Goal: Task Accomplishment & Management: Complete application form

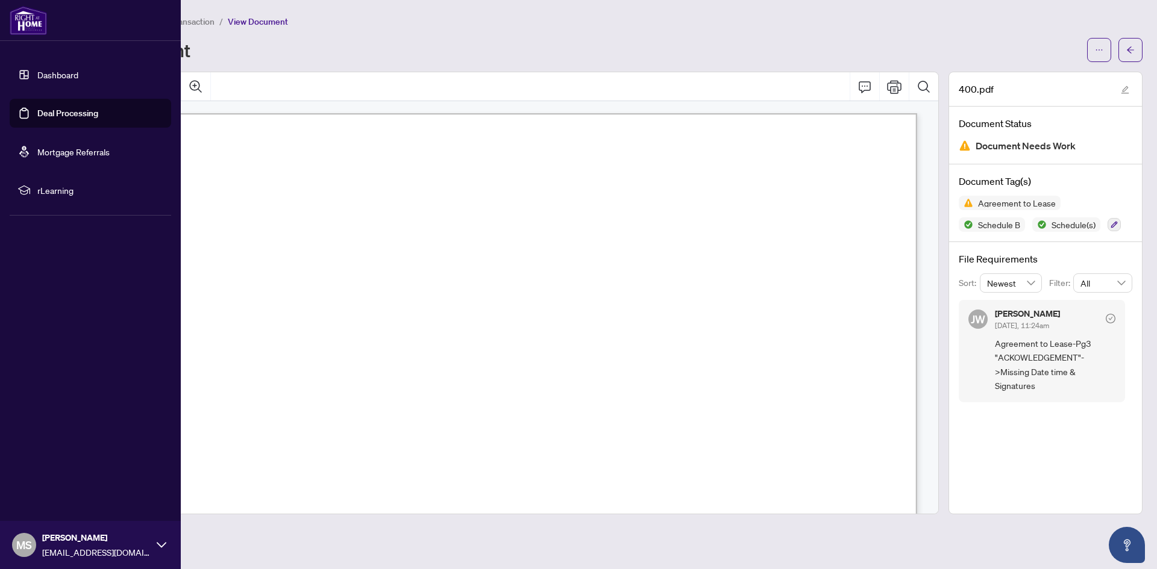
scroll to position [4458, 0]
click at [58, 69] on link "Dashboard" at bounding box center [57, 74] width 41 height 11
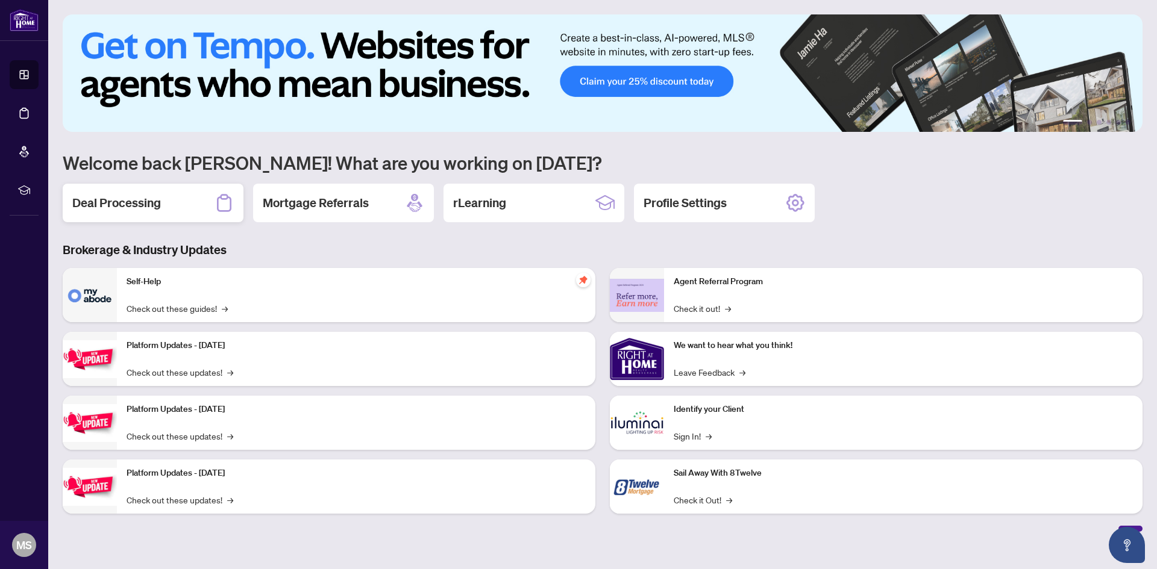
click at [113, 189] on div "Deal Processing" at bounding box center [153, 203] width 181 height 39
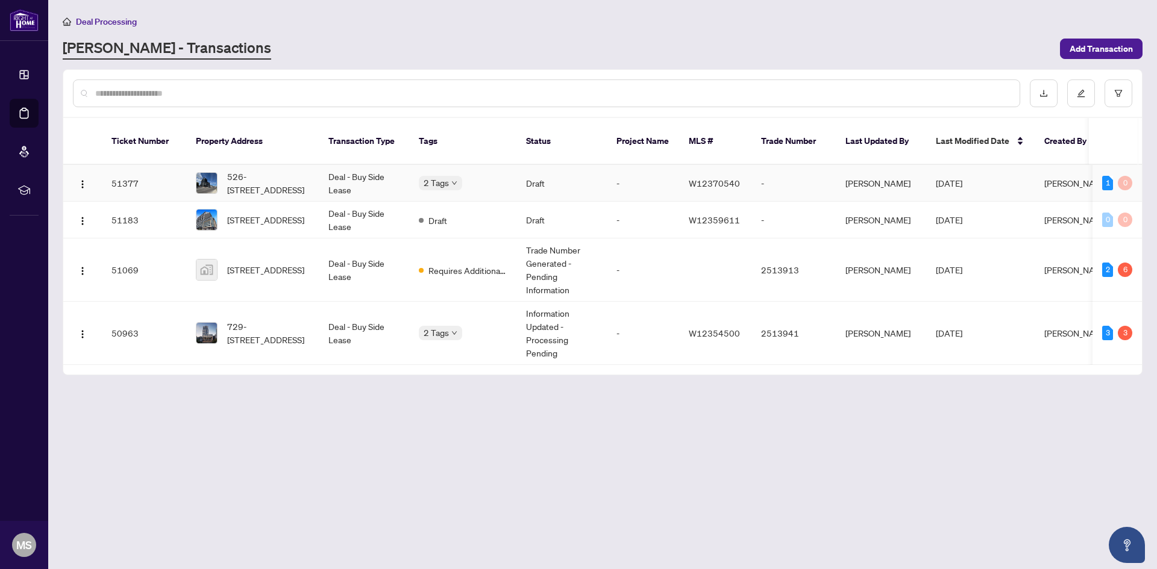
click at [425, 177] on td "2 Tags" at bounding box center [462, 183] width 107 height 37
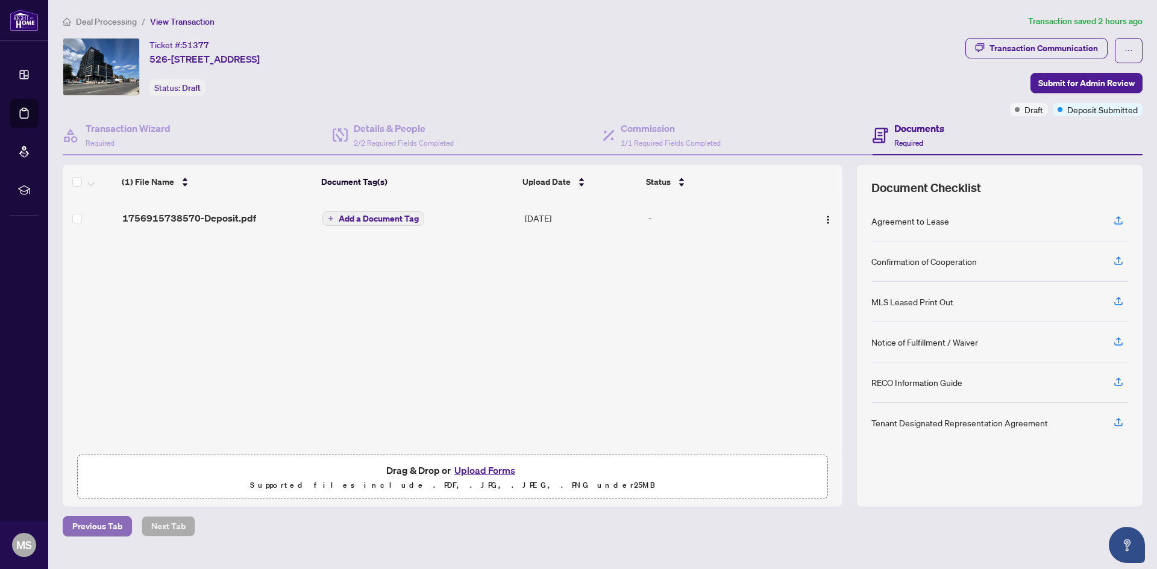
click at [90, 530] on span "Previous Tab" at bounding box center [97, 526] width 50 height 19
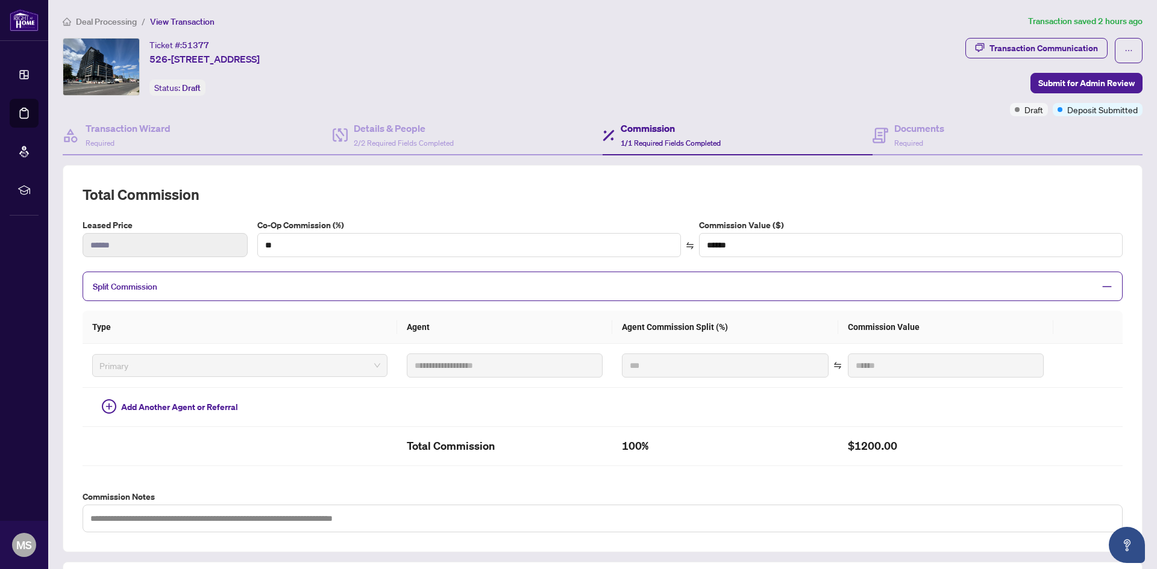
click at [99, 21] on span "Deal Processing" at bounding box center [106, 21] width 61 height 11
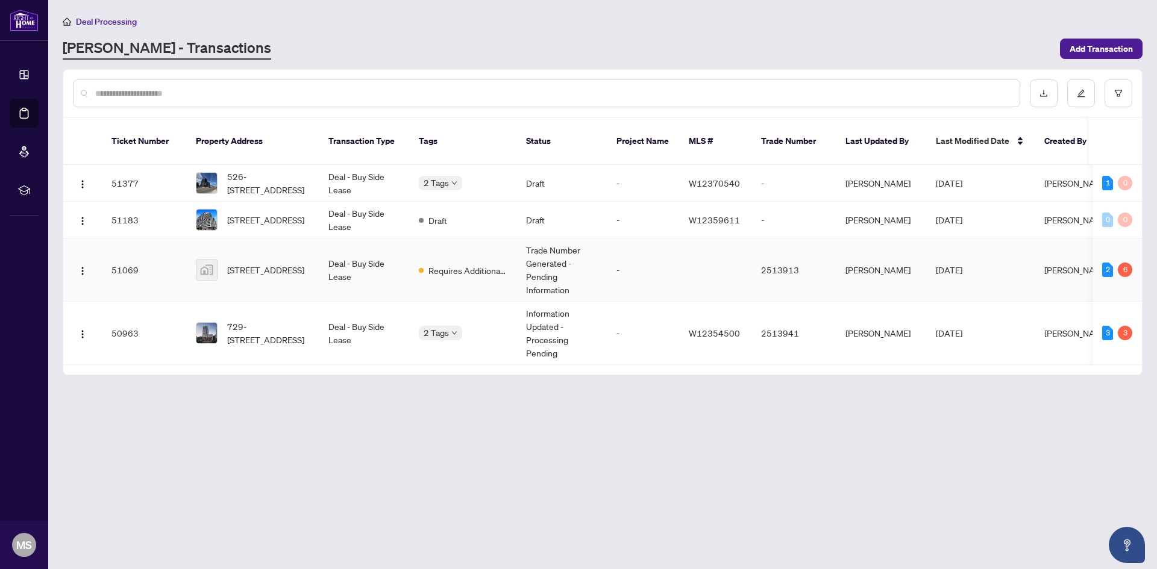
click at [611, 269] on td "-" at bounding box center [643, 270] width 72 height 63
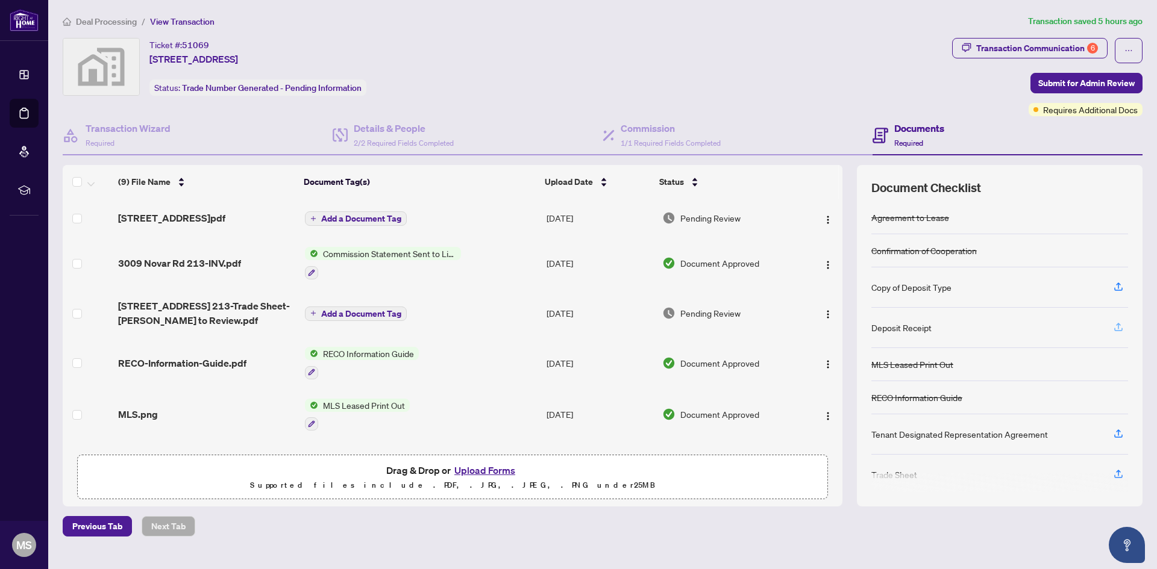
click at [1119, 323] on icon "button" at bounding box center [1118, 327] width 11 height 11
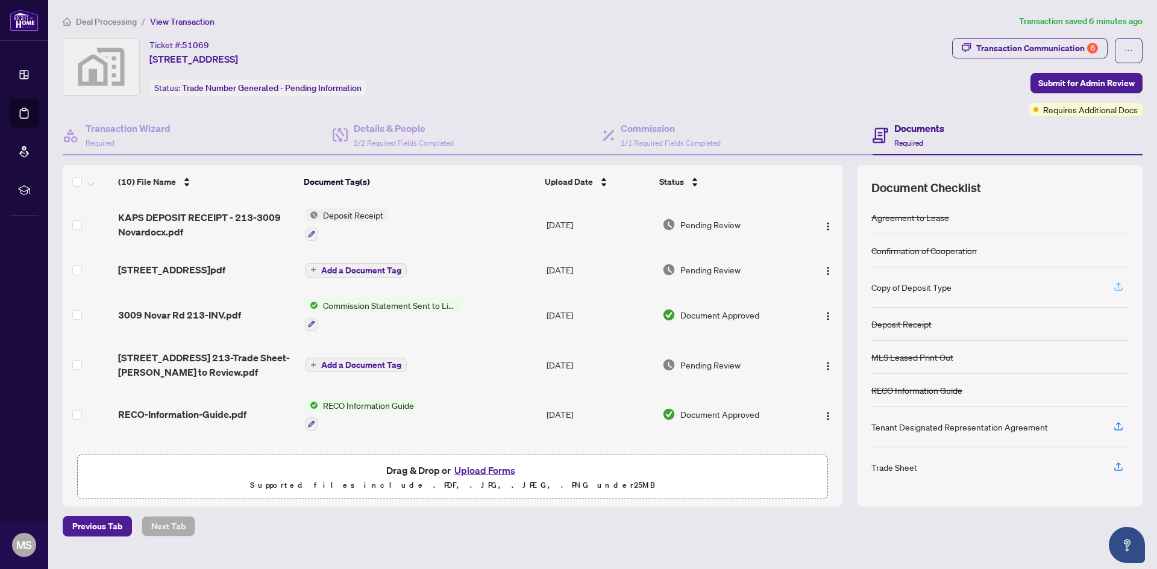
click at [1110, 280] on button "button" at bounding box center [1117, 287] width 19 height 20
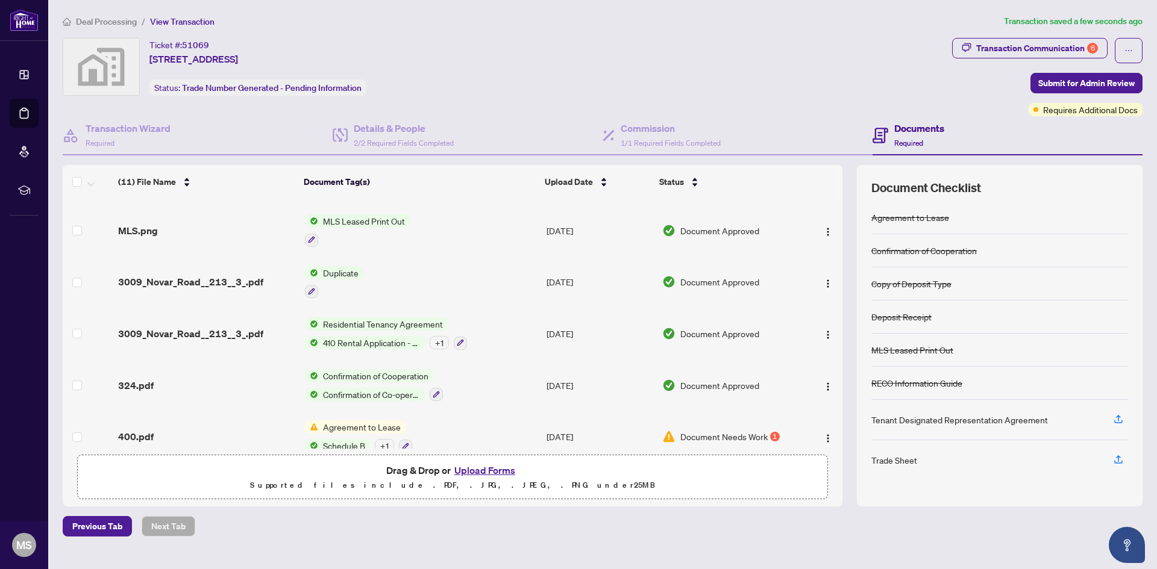
scroll to position [303, 0]
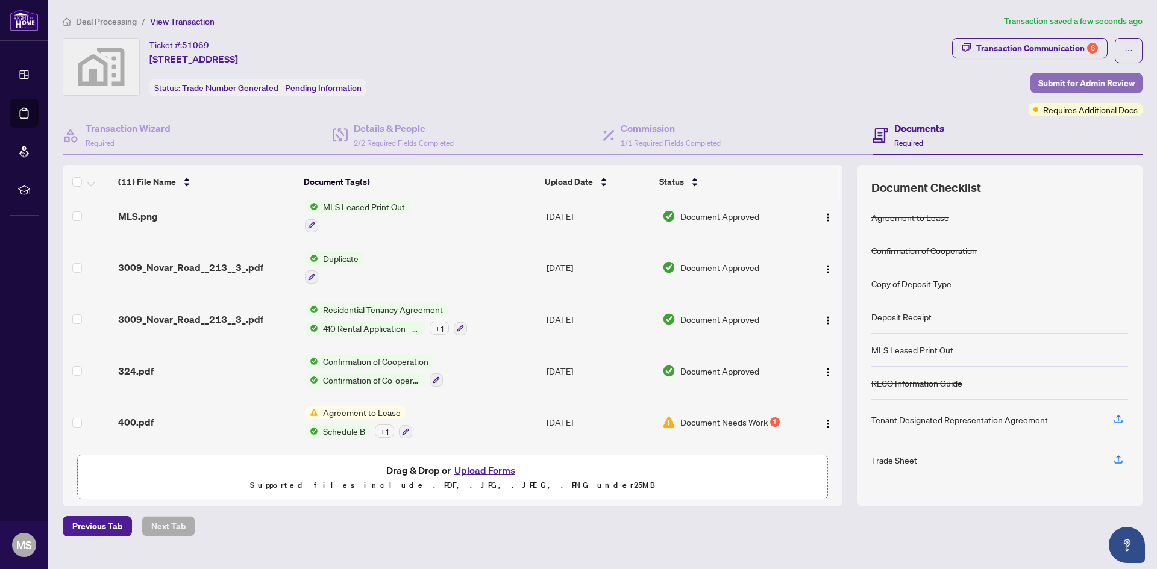
click at [1083, 79] on span "Submit for Admin Review" at bounding box center [1086, 82] width 96 height 19
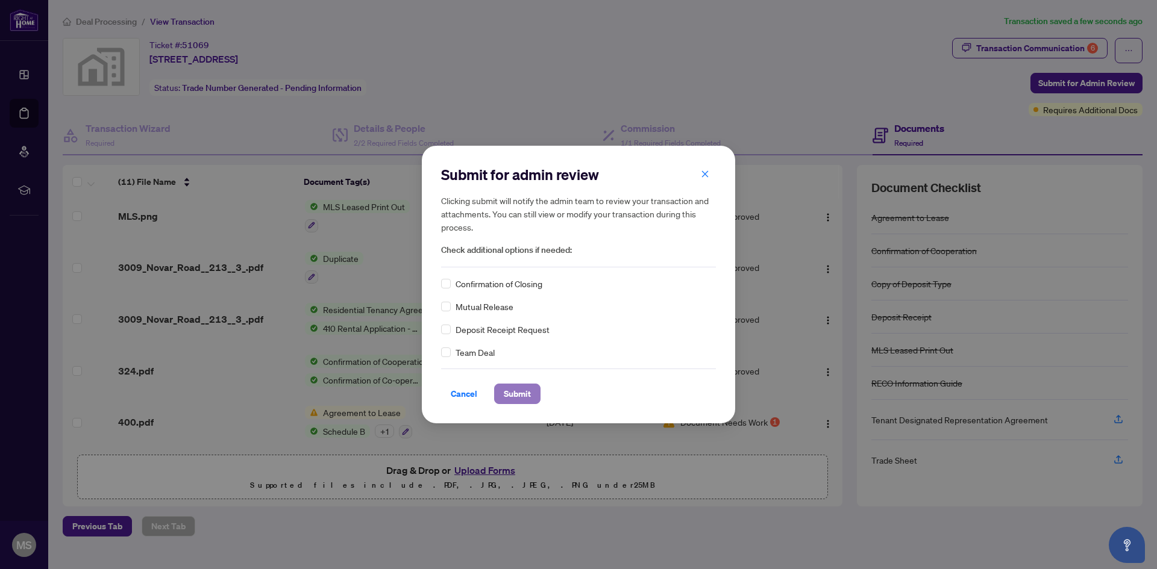
click at [530, 386] on span "Submit" at bounding box center [517, 393] width 27 height 19
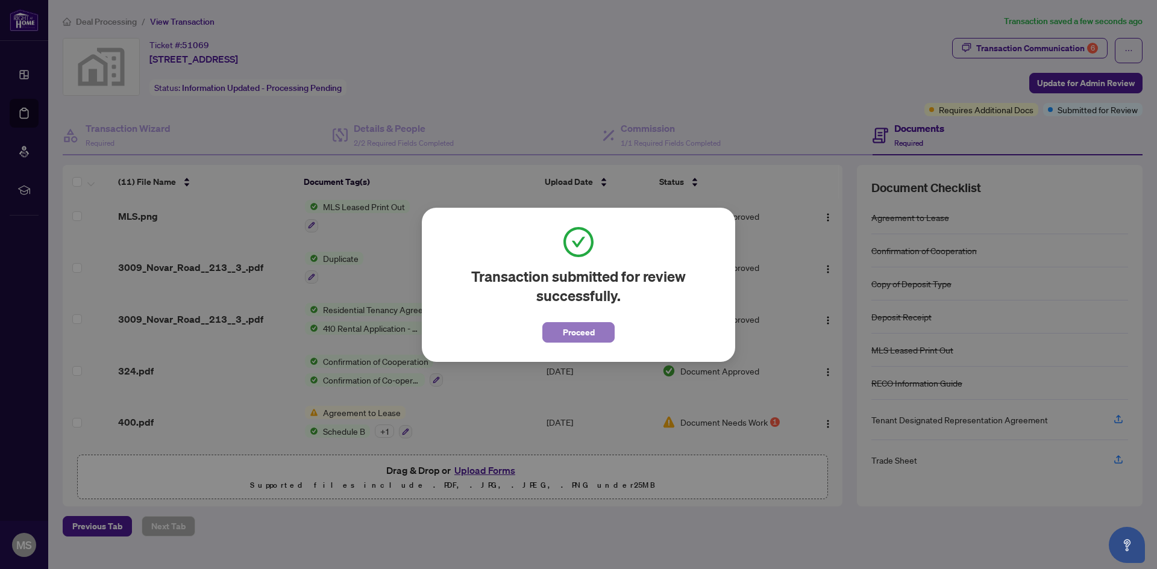
click at [569, 339] on span "Proceed" at bounding box center [579, 332] width 32 height 19
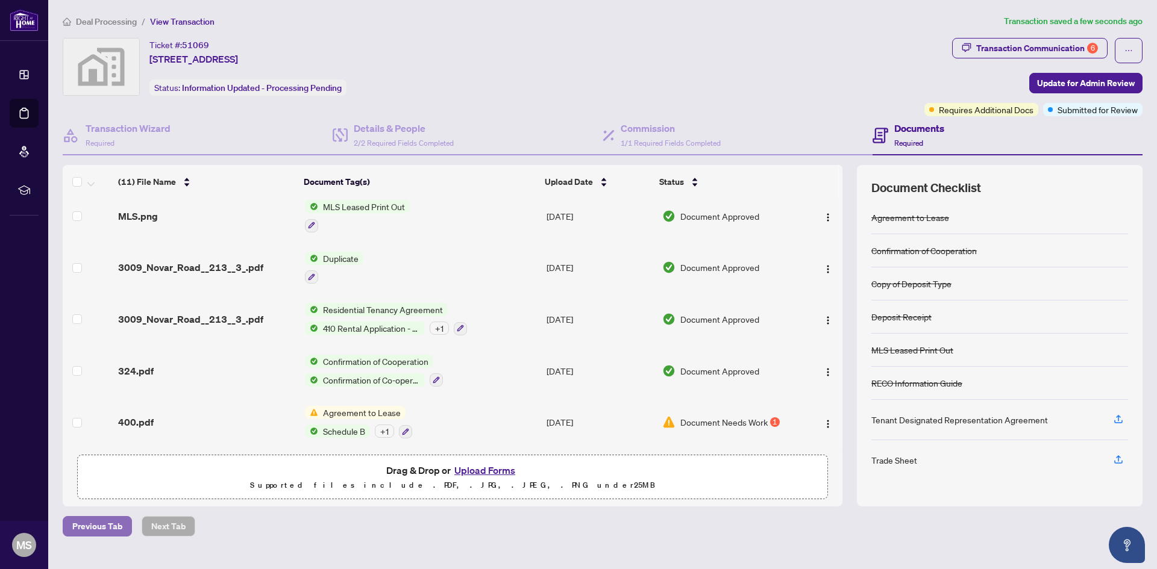
click at [119, 528] on span "Previous Tab" at bounding box center [97, 526] width 50 height 19
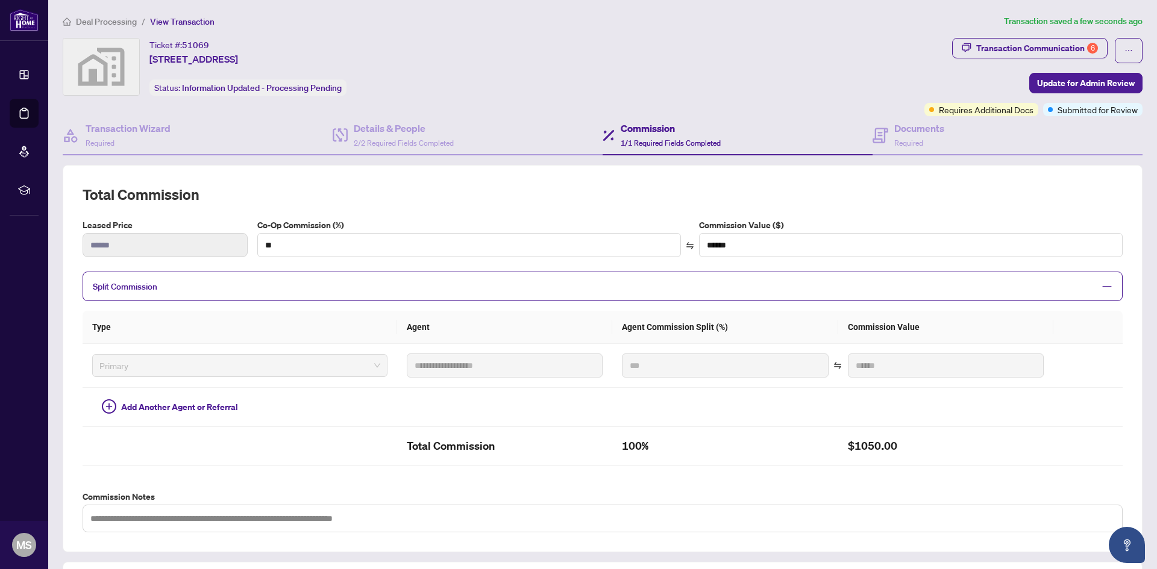
click at [125, 20] on span "Deal Processing" at bounding box center [106, 21] width 61 height 11
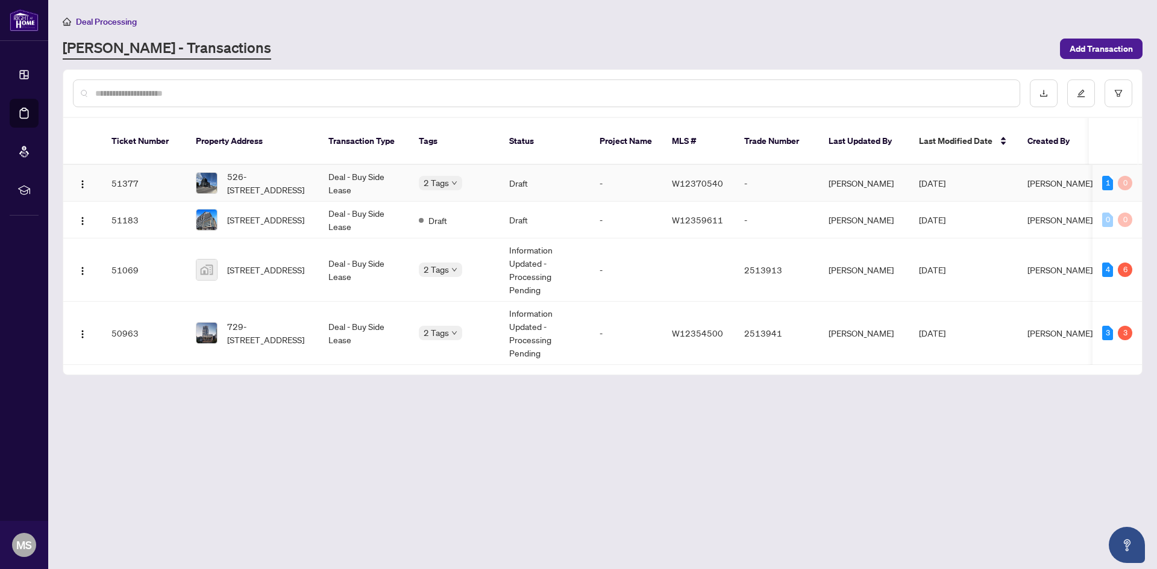
click at [351, 170] on td "Deal - Buy Side Lease" at bounding box center [364, 183] width 90 height 37
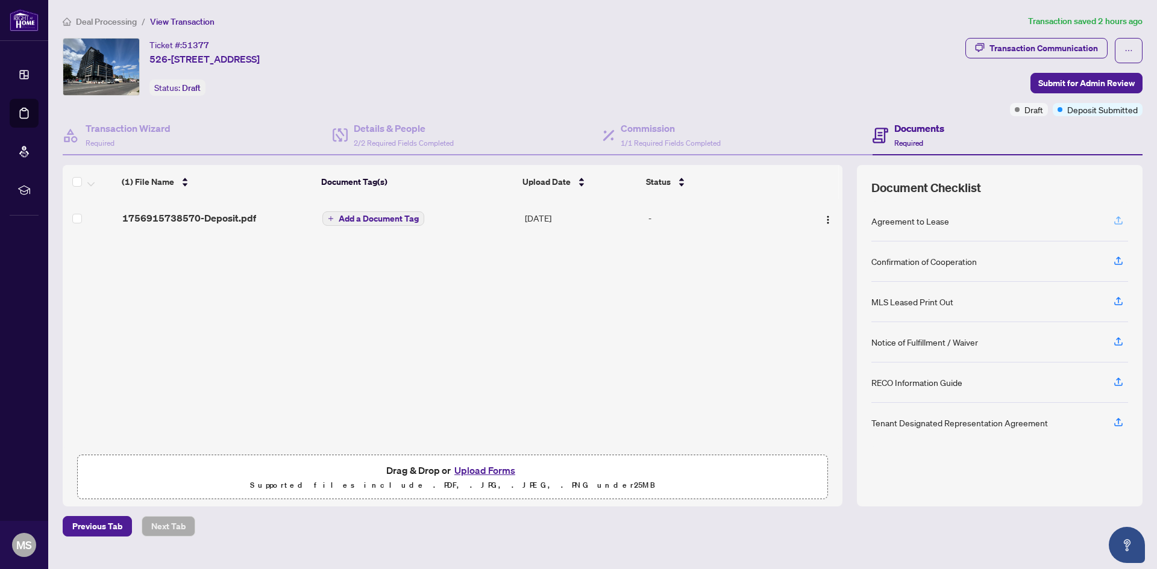
click at [1125, 219] on button "button" at bounding box center [1117, 221] width 19 height 20
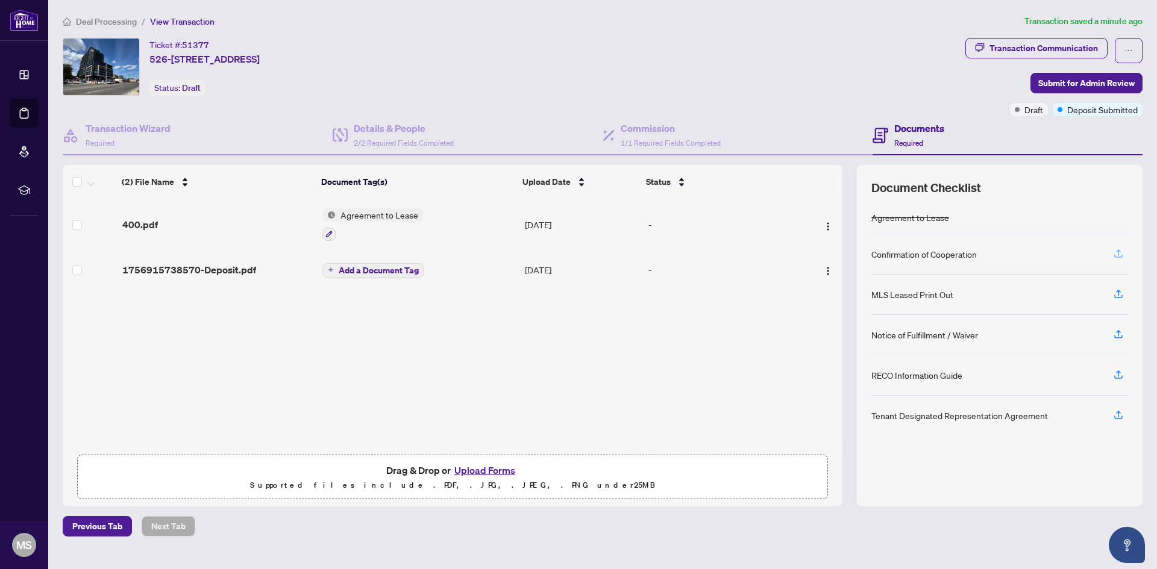
click at [1119, 250] on icon "button" at bounding box center [1118, 253] width 11 height 11
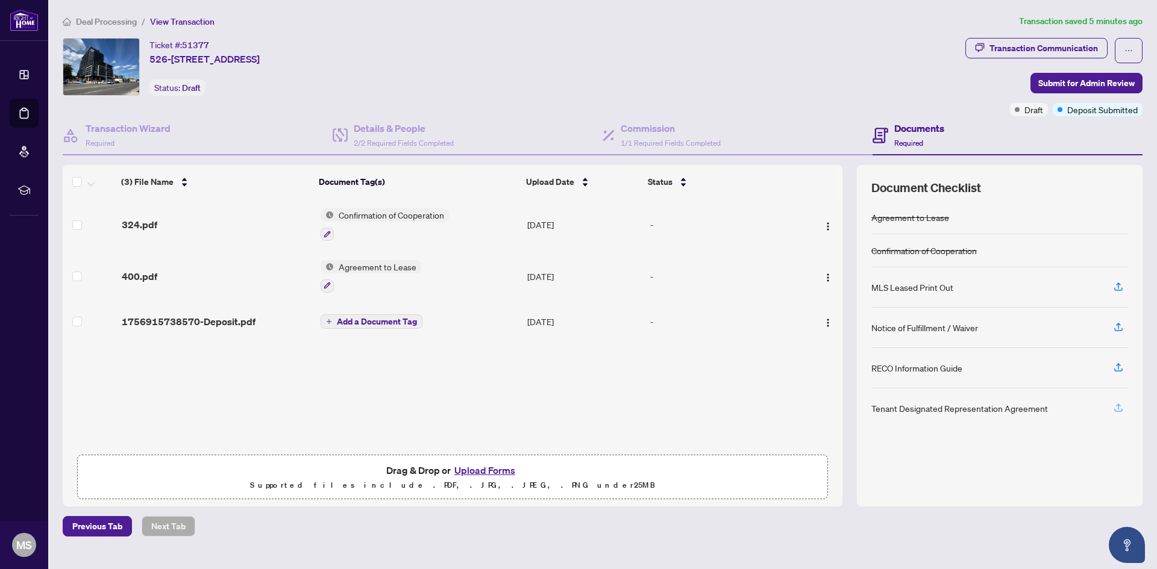
click at [1113, 408] on icon "button" at bounding box center [1118, 407] width 11 height 11
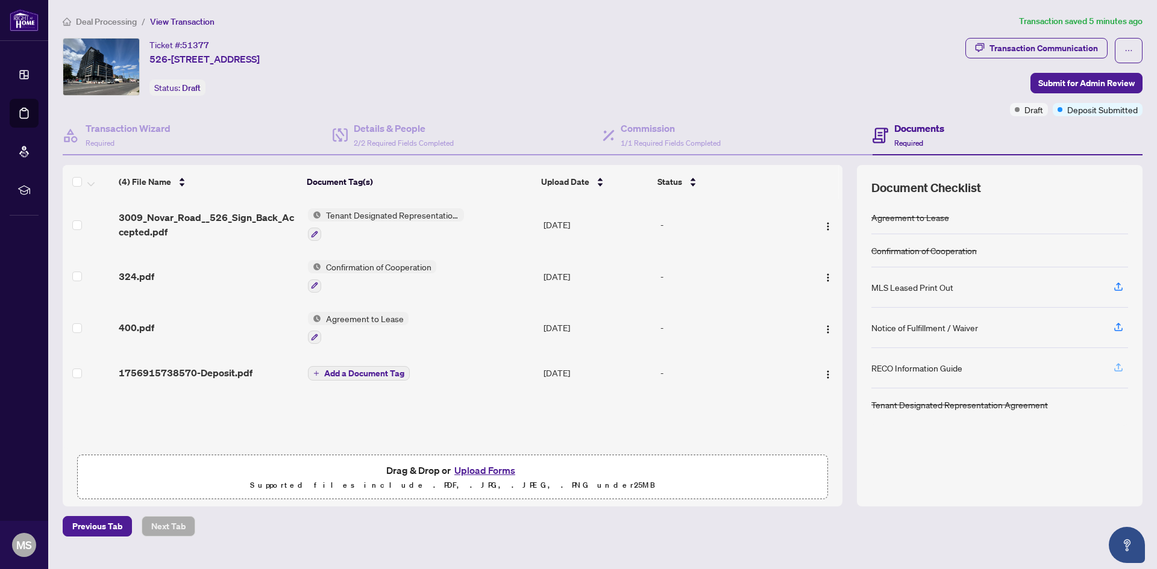
click at [1119, 366] on icon "button" at bounding box center [1118, 367] width 11 height 11
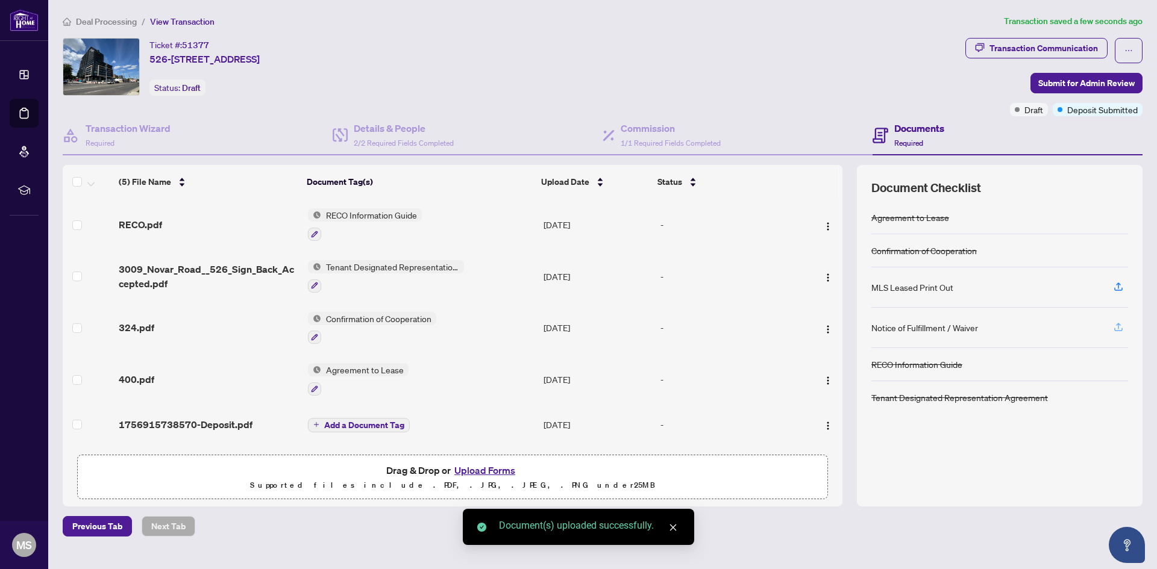
click at [1117, 322] on icon "button" at bounding box center [1118, 327] width 11 height 11
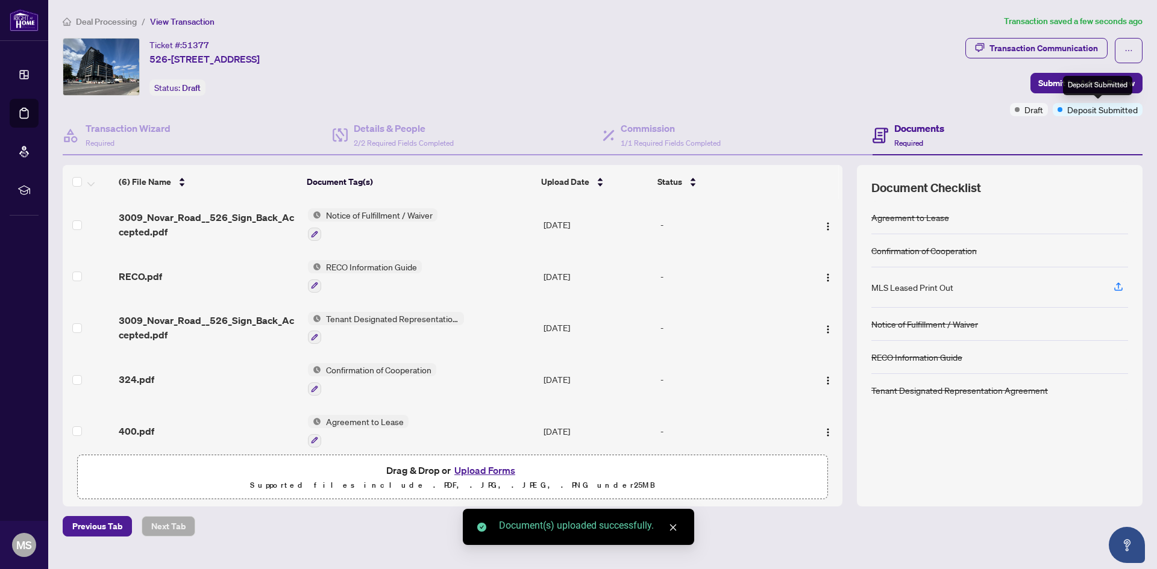
click at [1105, 80] on div "Deposit Submitted" at bounding box center [1097, 85] width 69 height 19
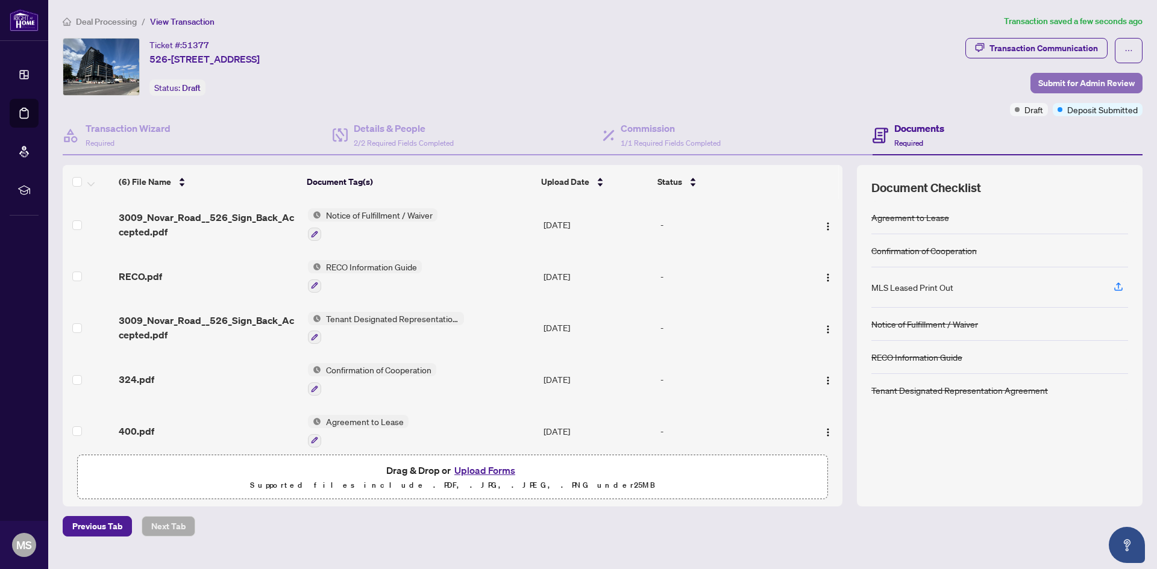
click at [1043, 86] on span "Submit for Admin Review" at bounding box center [1086, 82] width 96 height 19
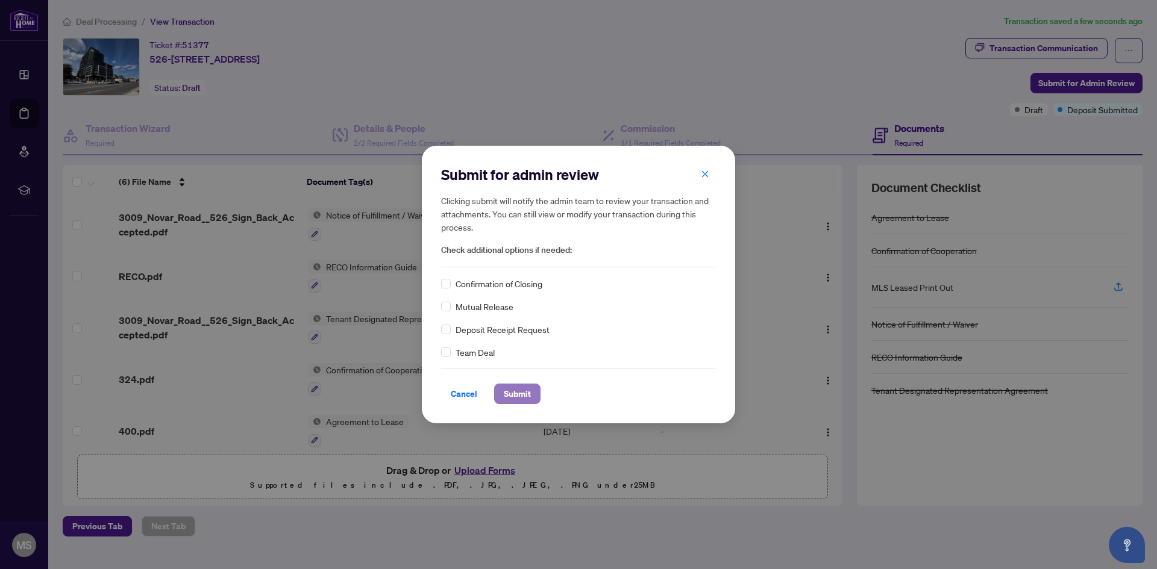
click at [513, 390] on span "Submit" at bounding box center [517, 393] width 27 height 19
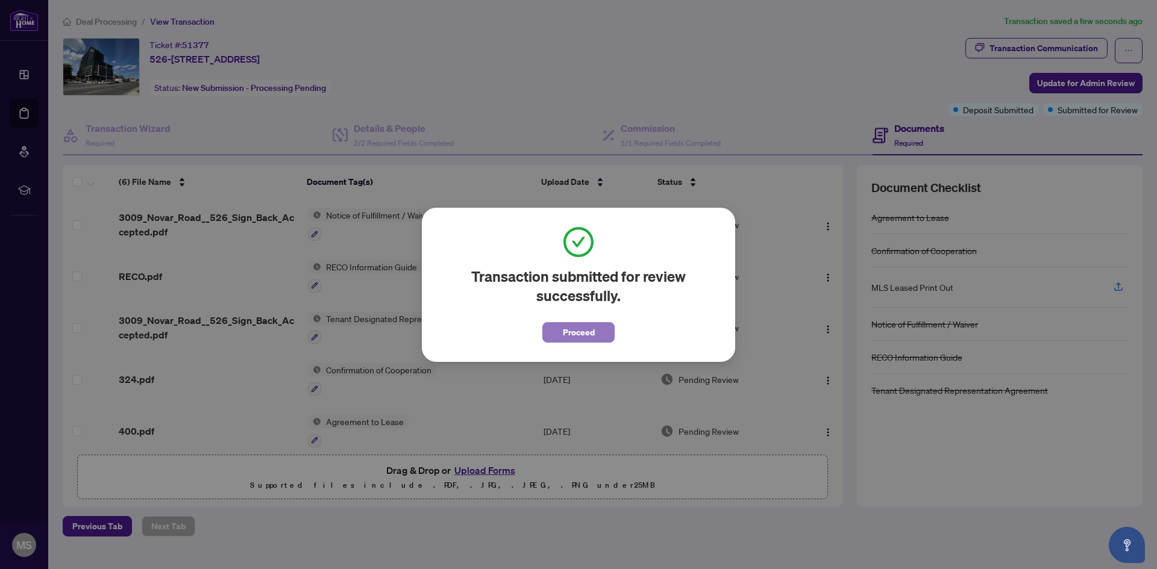
click at [604, 339] on button "Proceed" at bounding box center [578, 332] width 72 height 20
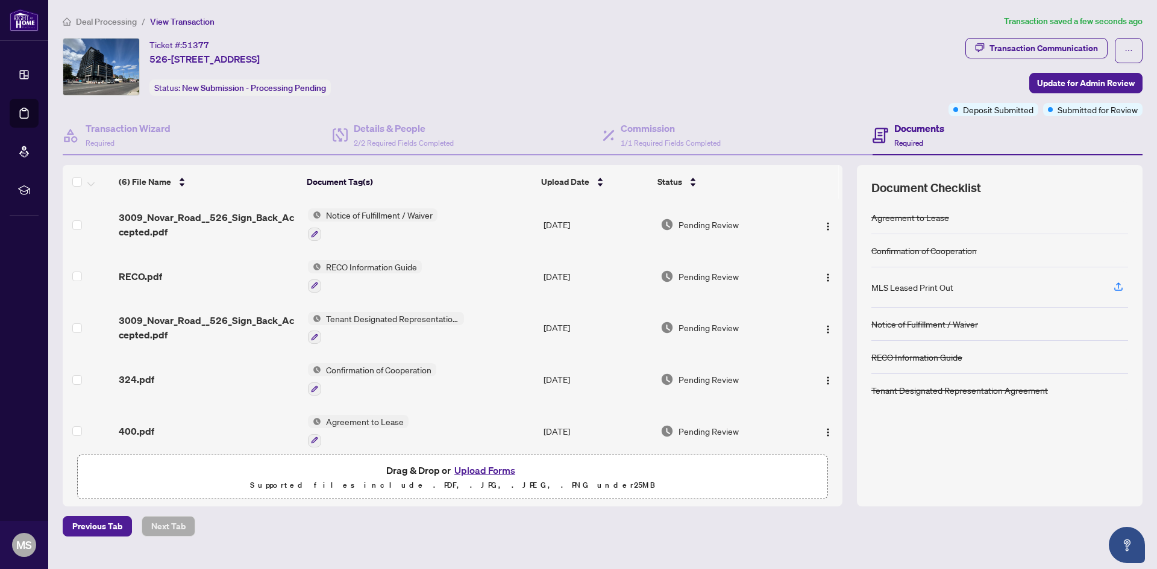
click at [107, 19] on span "Deal Processing" at bounding box center [106, 21] width 61 height 11
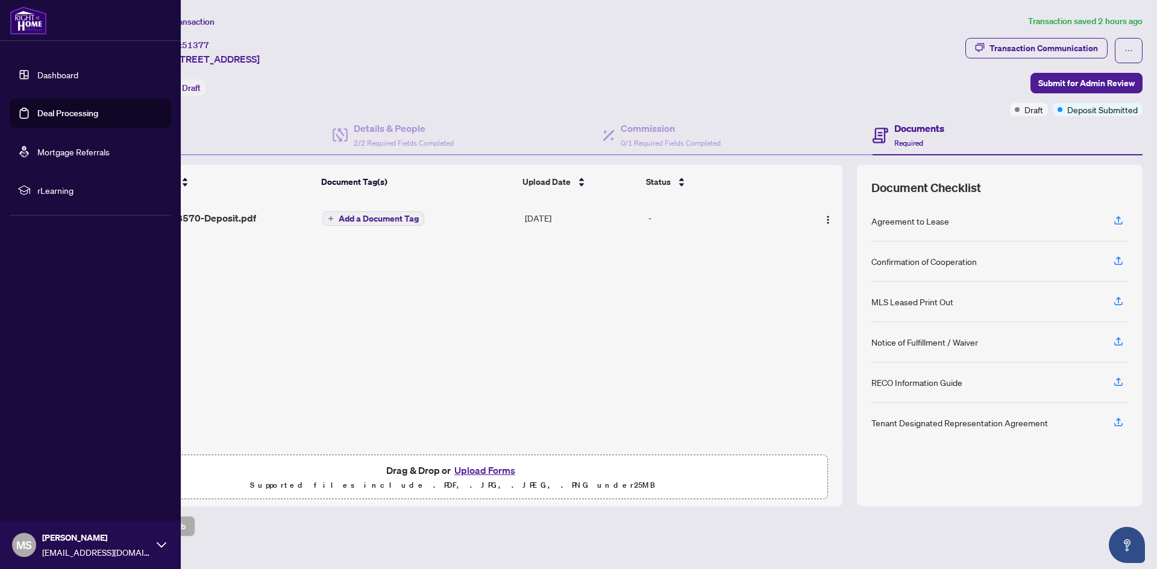
click at [54, 75] on link "Dashboard" at bounding box center [57, 74] width 41 height 11
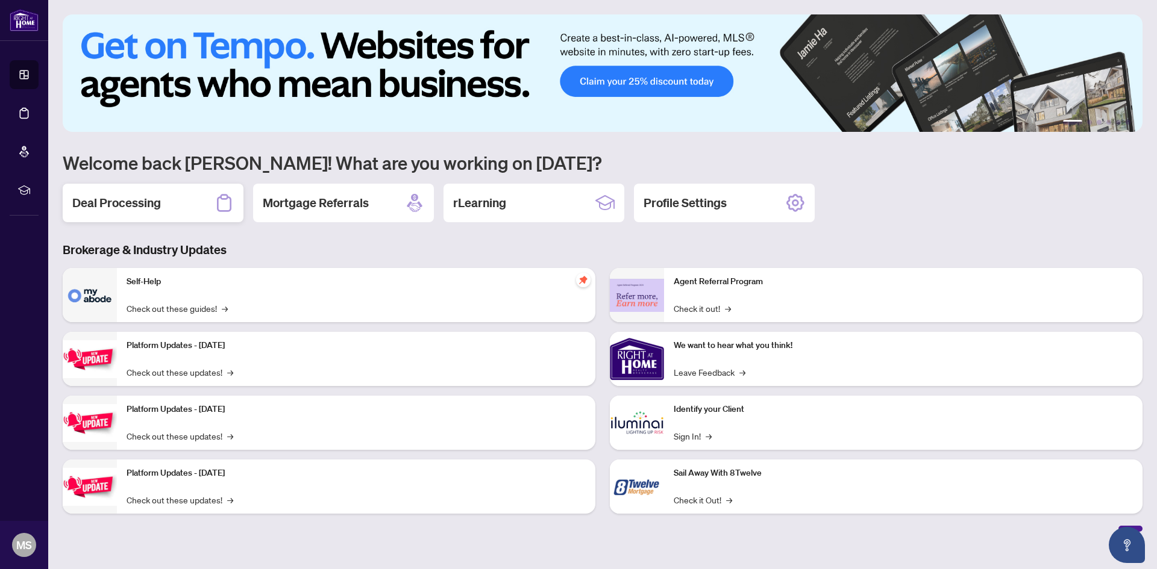
click at [184, 205] on div "Deal Processing" at bounding box center [153, 203] width 181 height 39
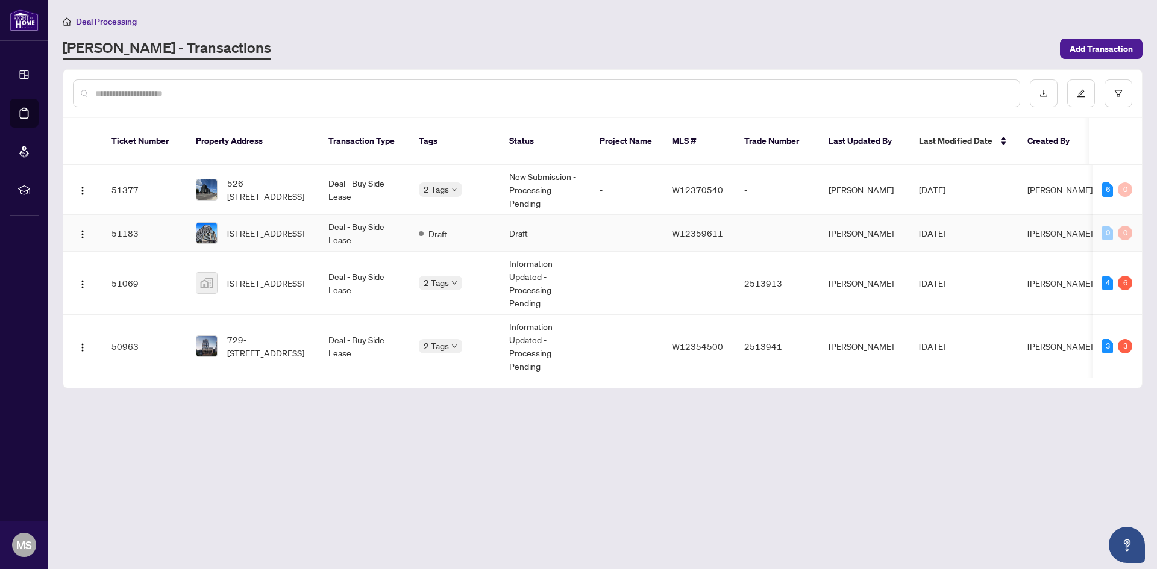
click at [225, 222] on div "[STREET_ADDRESS]" at bounding box center [252, 233] width 113 height 22
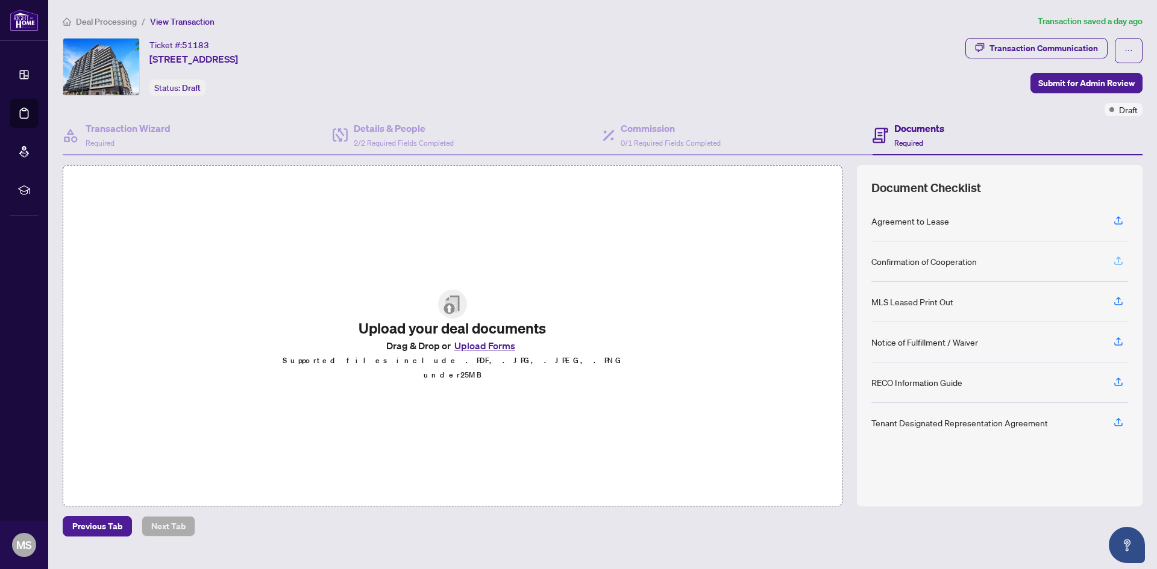
click at [1113, 260] on icon "button" at bounding box center [1118, 260] width 11 height 11
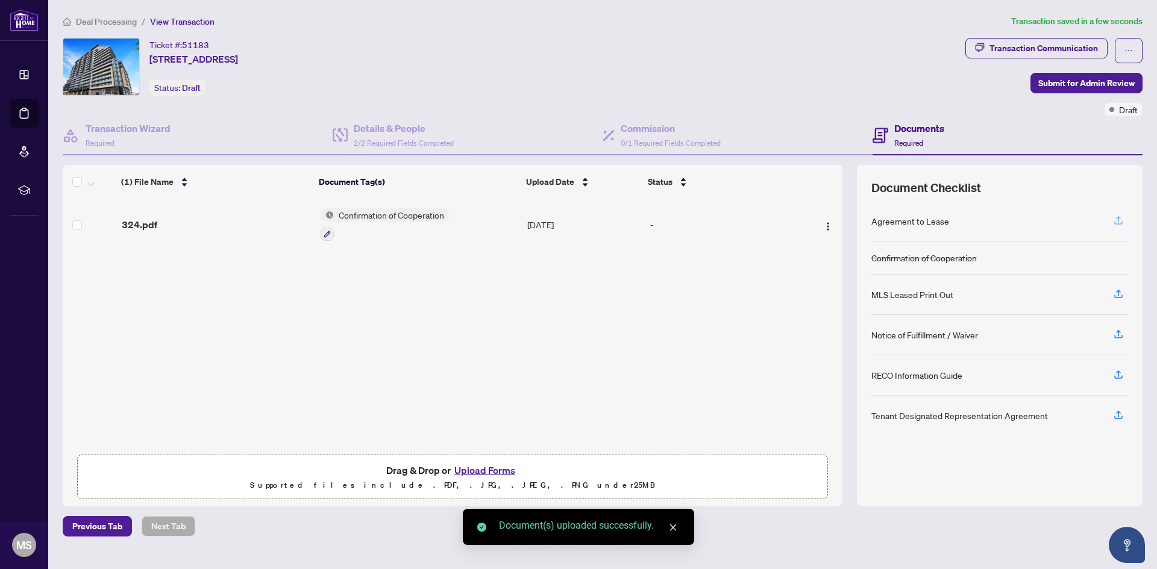
click at [1117, 215] on icon "button" at bounding box center [1118, 220] width 11 height 11
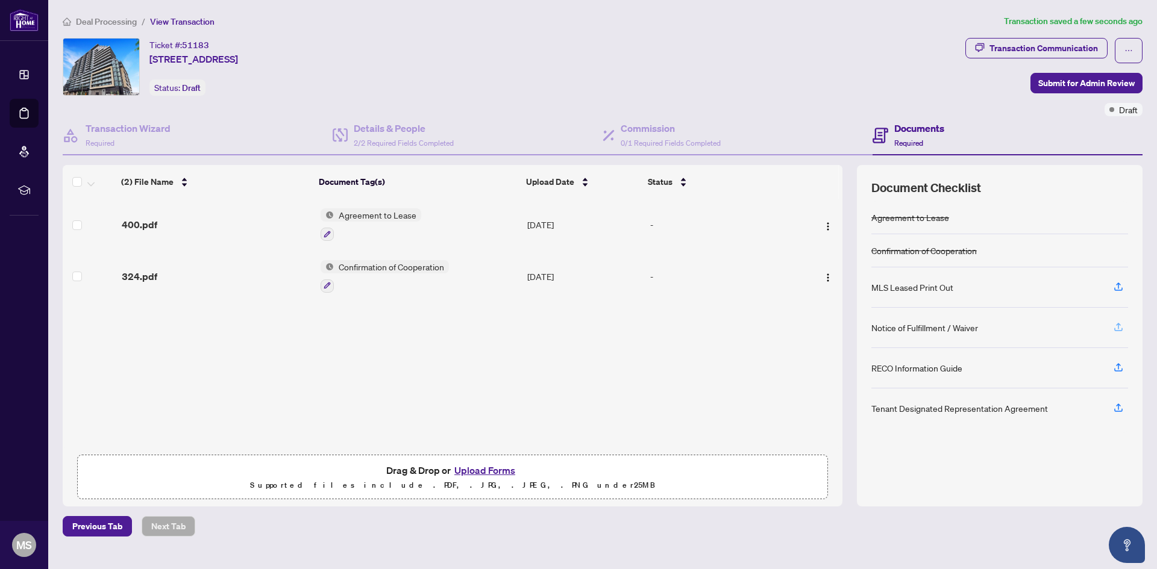
click at [1125, 329] on button "button" at bounding box center [1117, 327] width 19 height 20
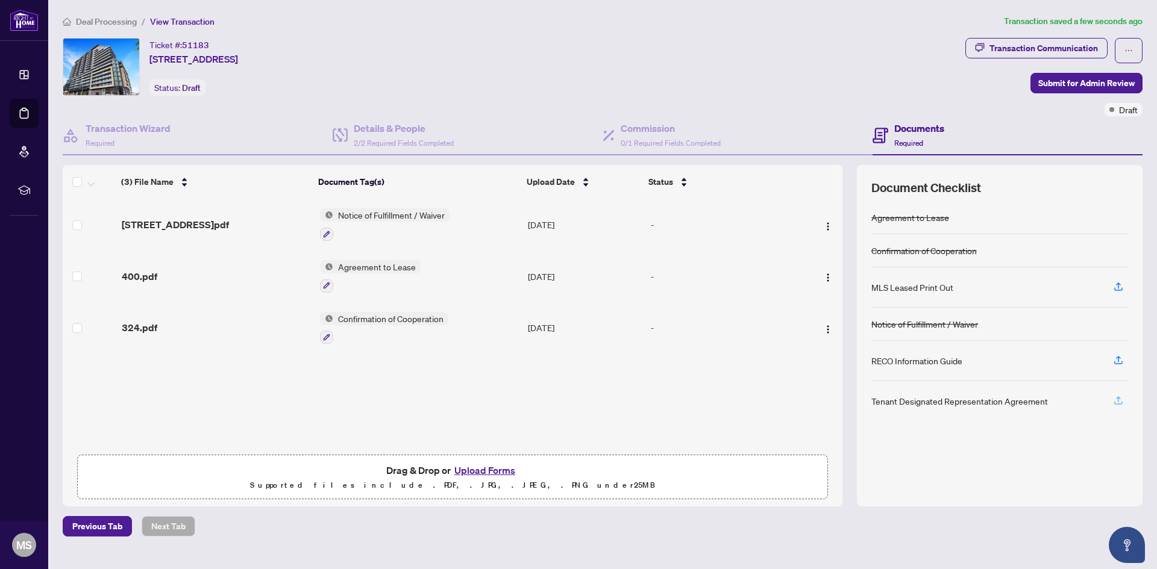
click at [1115, 398] on icon "button" at bounding box center [1118, 400] width 11 height 11
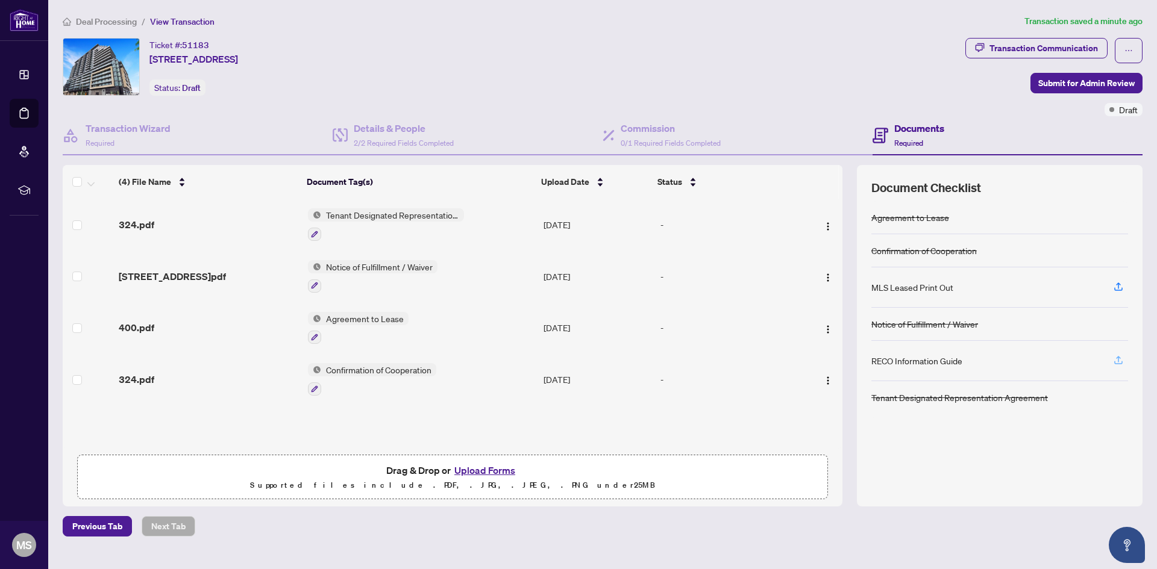
click at [1122, 366] on span "button" at bounding box center [1118, 360] width 11 height 19
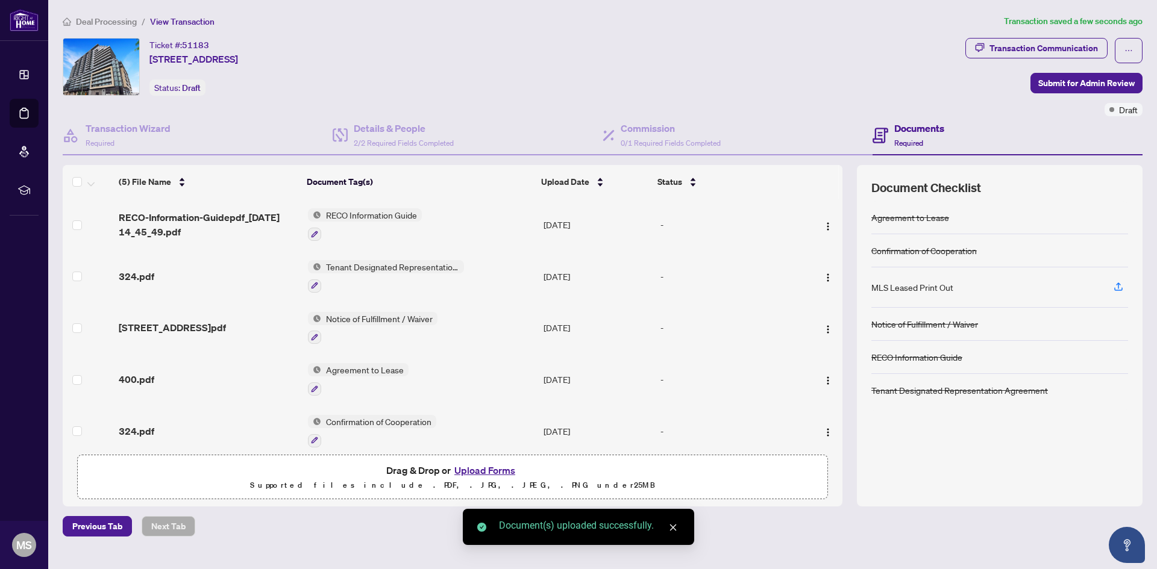
scroll to position [11, 0]
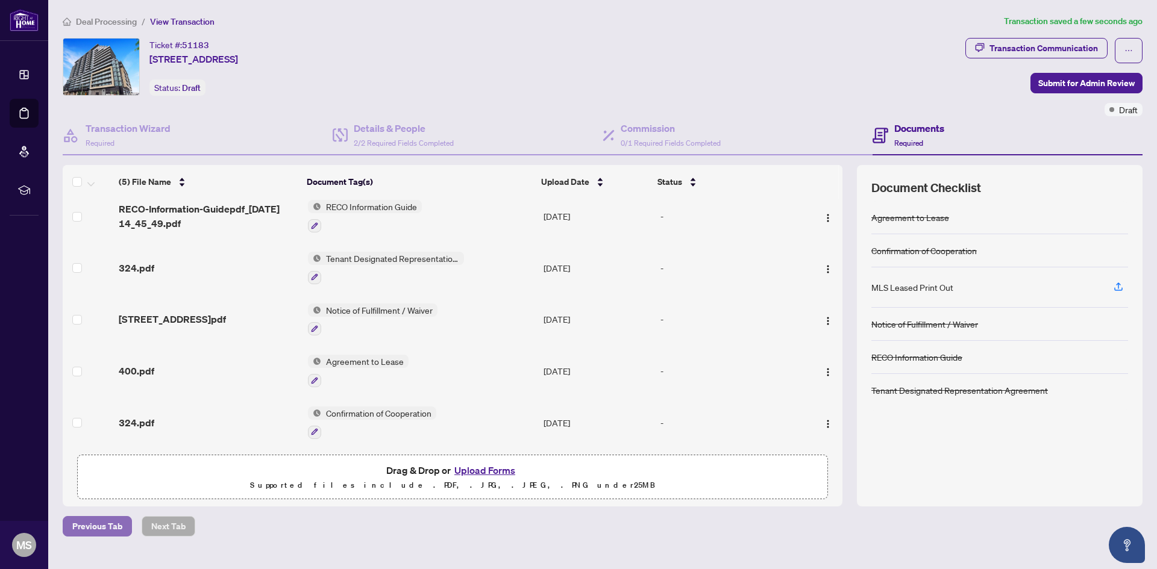
click at [114, 517] on span "Previous Tab" at bounding box center [97, 526] width 50 height 19
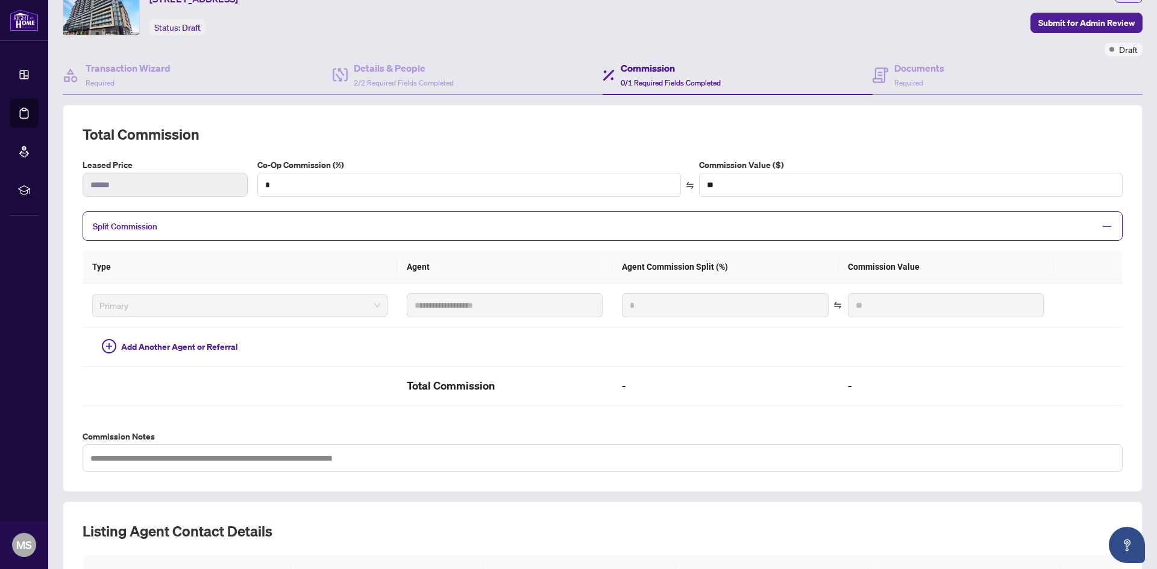
scroll to position [226, 0]
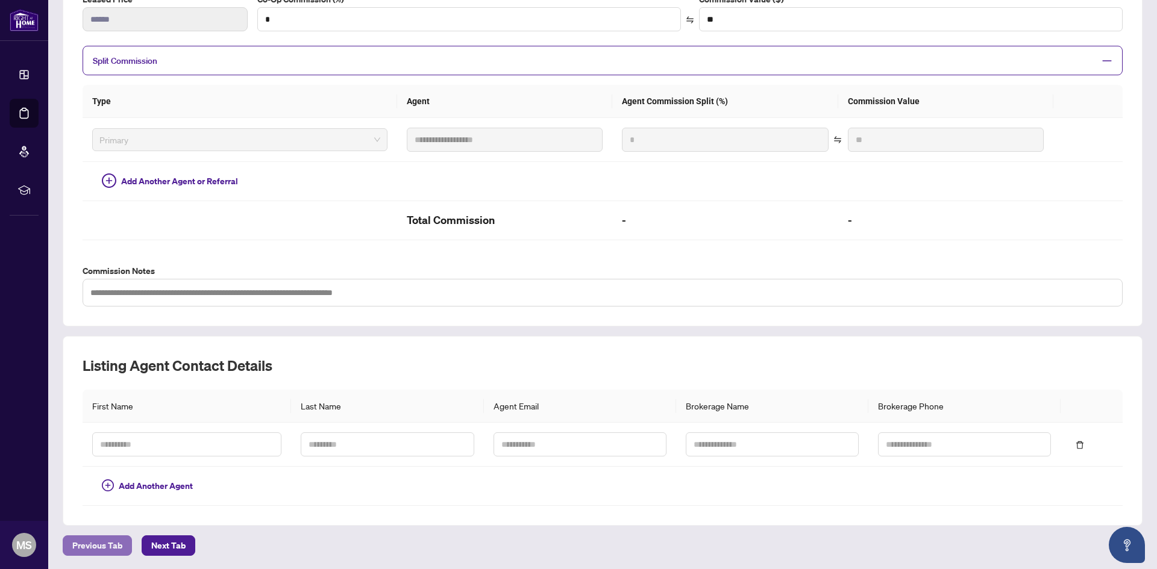
click at [107, 541] on span "Previous Tab" at bounding box center [97, 545] width 50 height 19
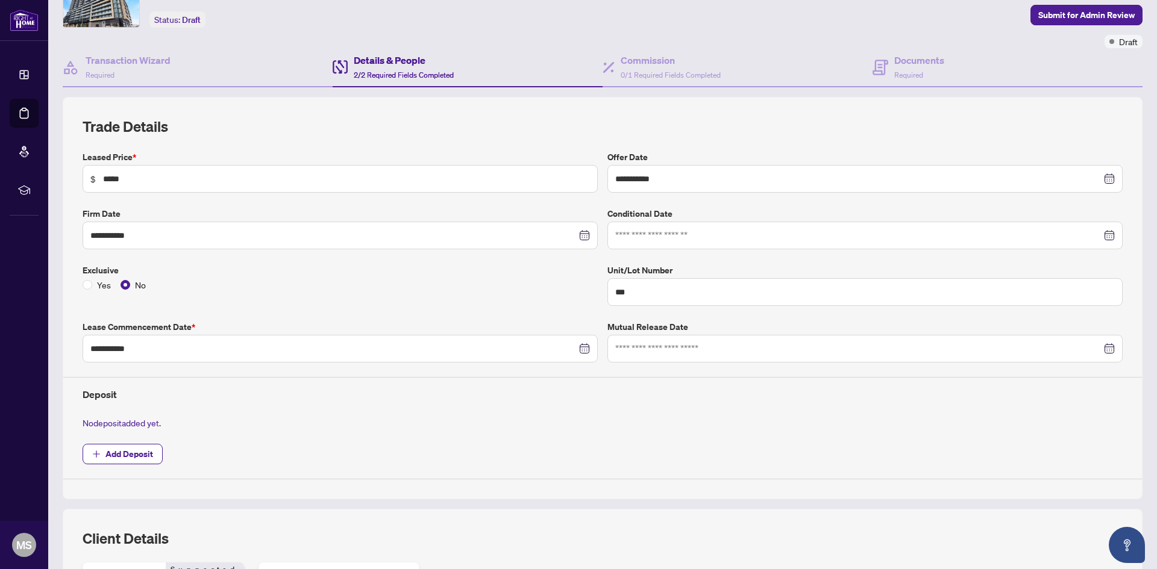
scroll to position [45, 0]
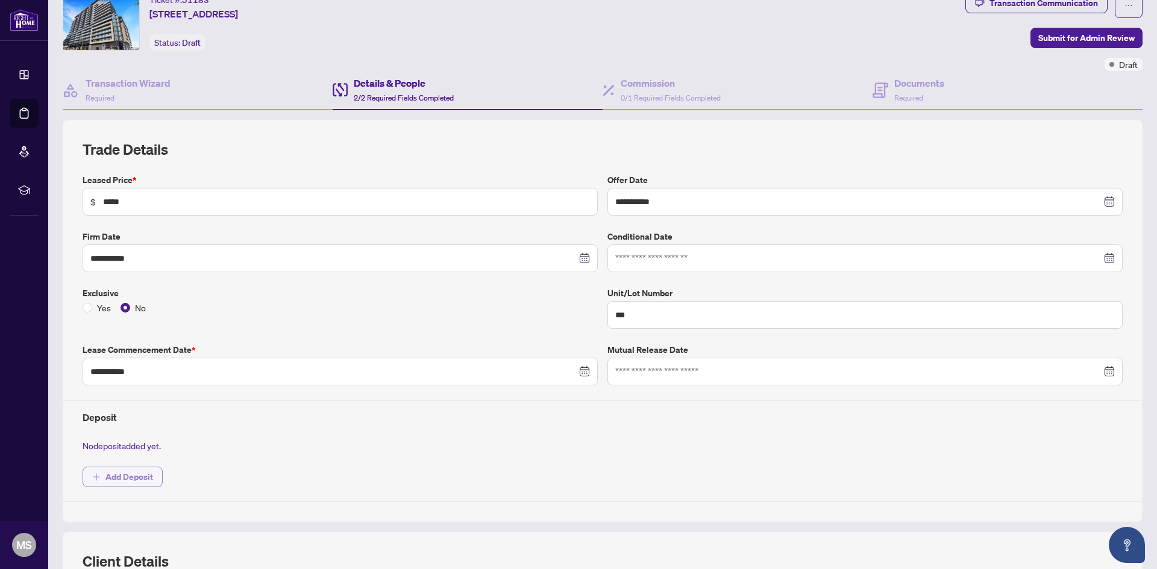
click at [133, 474] on span "Add Deposit" at bounding box center [129, 476] width 48 height 19
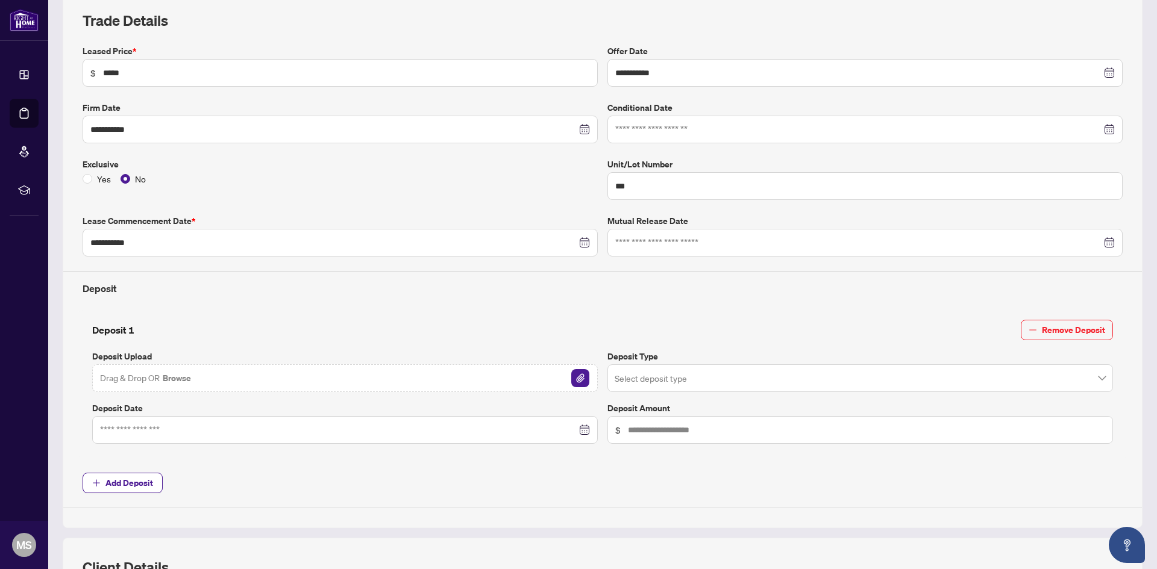
scroll to position [286, 0]
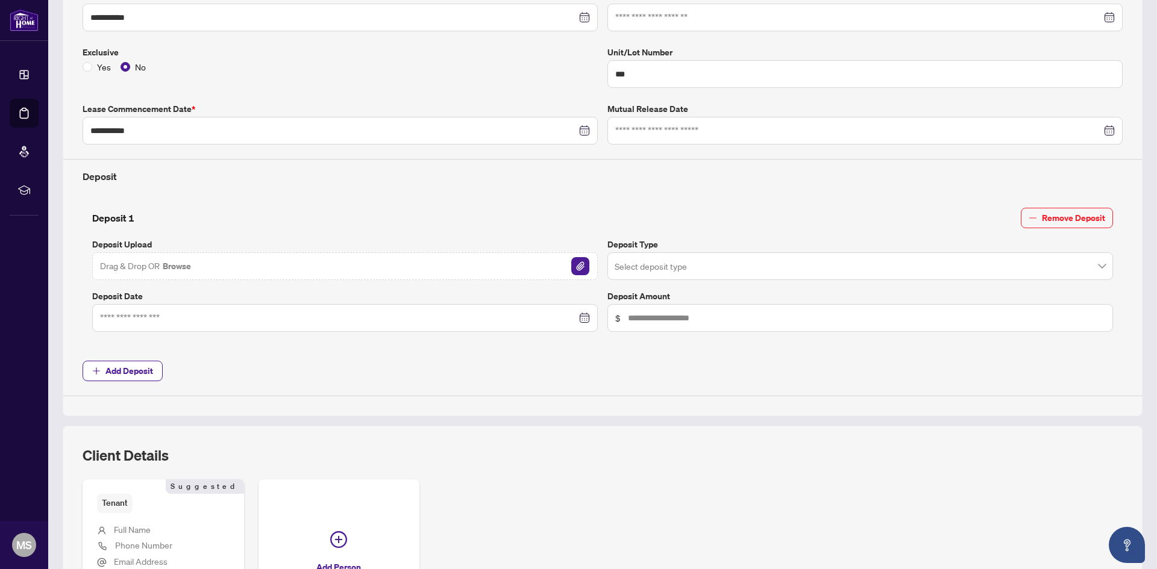
click at [727, 255] on input "search" at bounding box center [854, 268] width 480 height 27
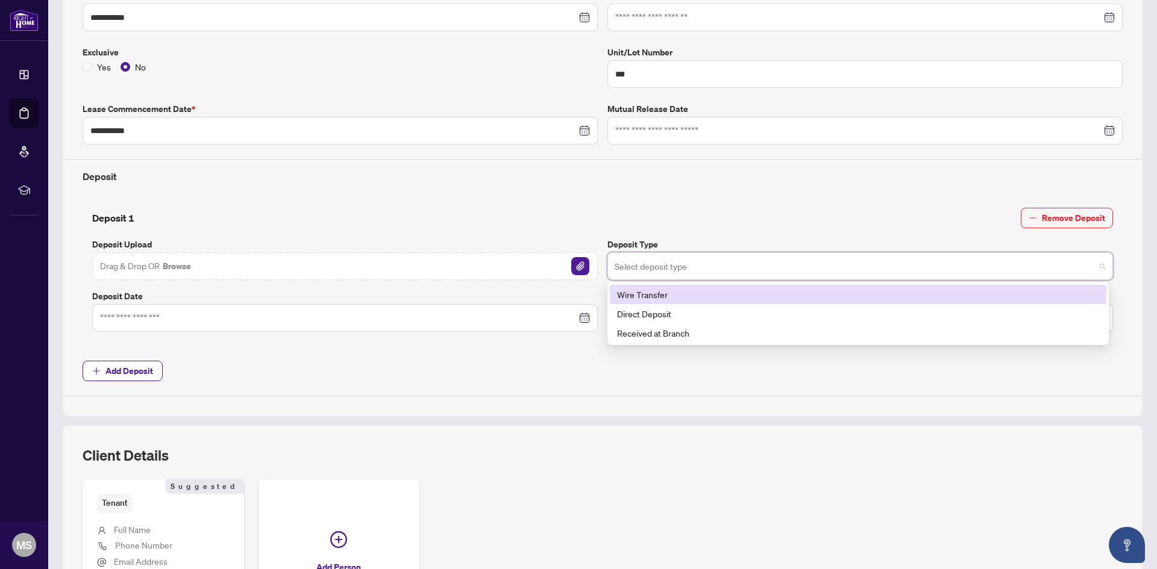
click at [629, 294] on div "Wire Transfer" at bounding box center [858, 294] width 482 height 13
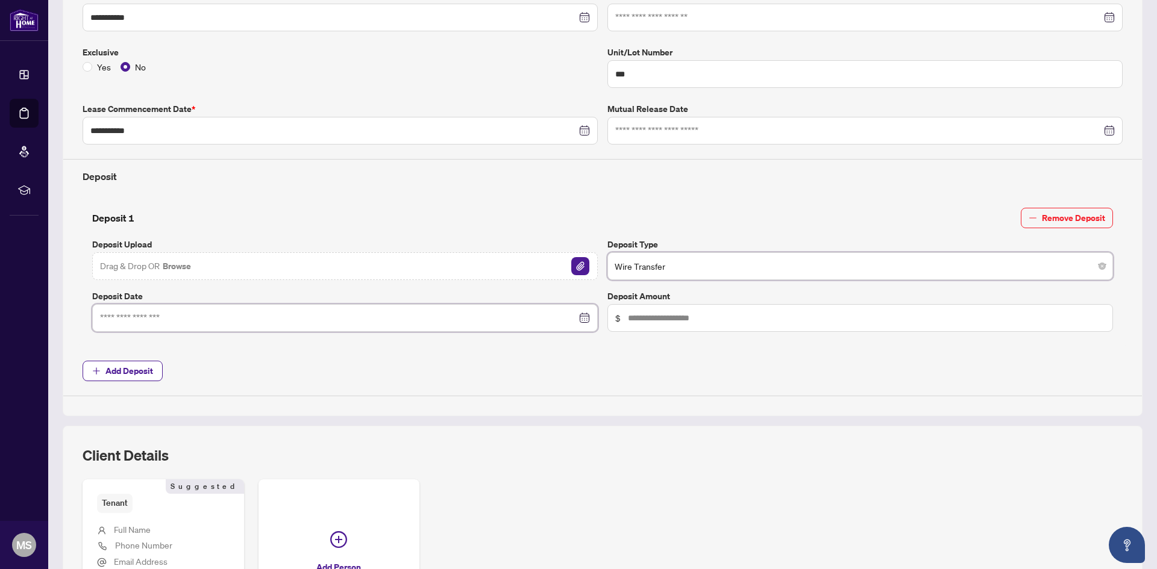
click at [502, 319] on input at bounding box center [338, 317] width 477 height 13
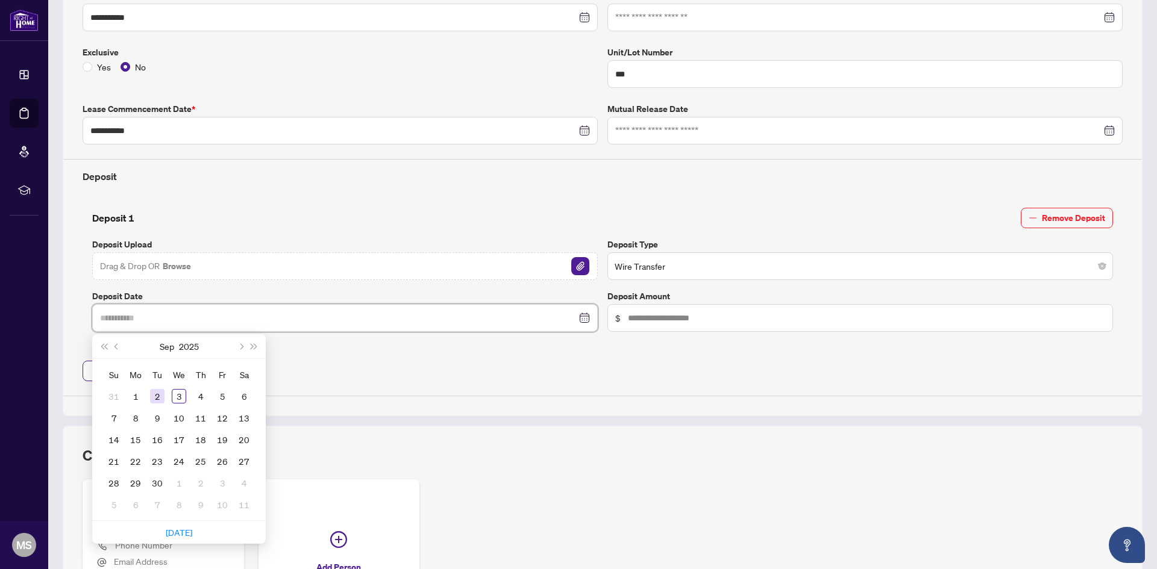
type input "**********"
click at [161, 392] on div "2" at bounding box center [157, 396] width 14 height 14
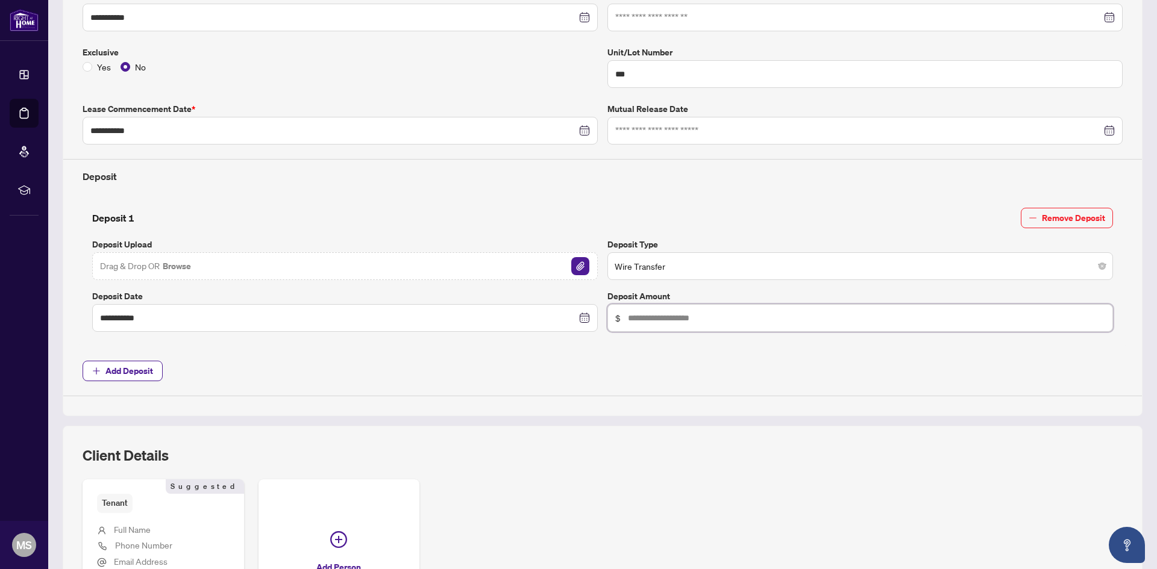
click at [660, 324] on input "text" at bounding box center [866, 317] width 477 height 13
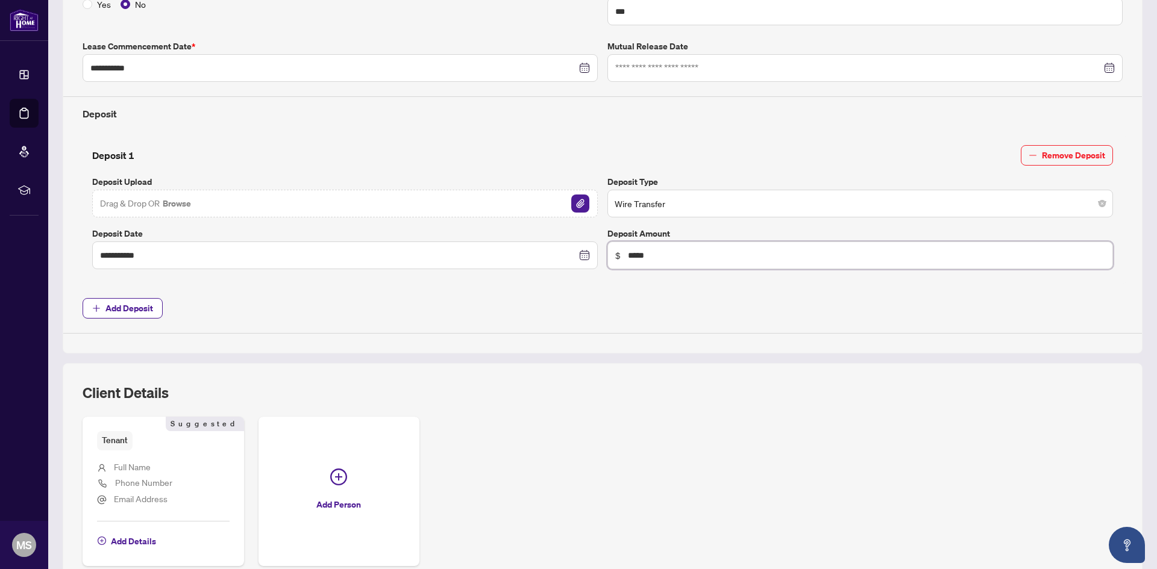
scroll to position [410, 0]
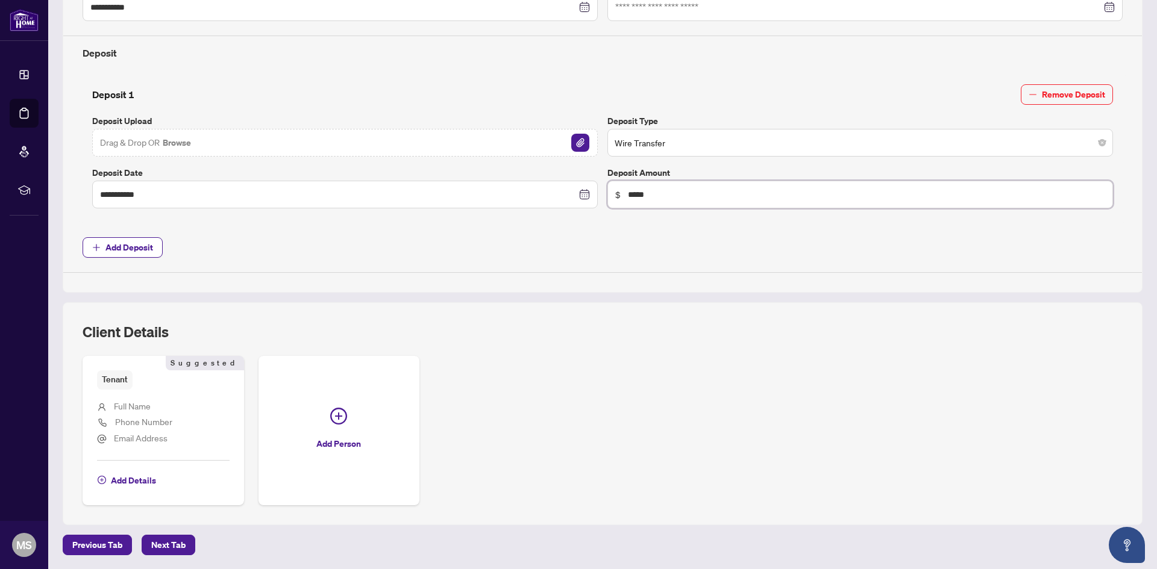
type input "*****"
click at [174, 533] on div "**********" at bounding box center [602, 80] width 1089 height 951
click at [172, 542] on span "Next Tab" at bounding box center [168, 545] width 34 height 19
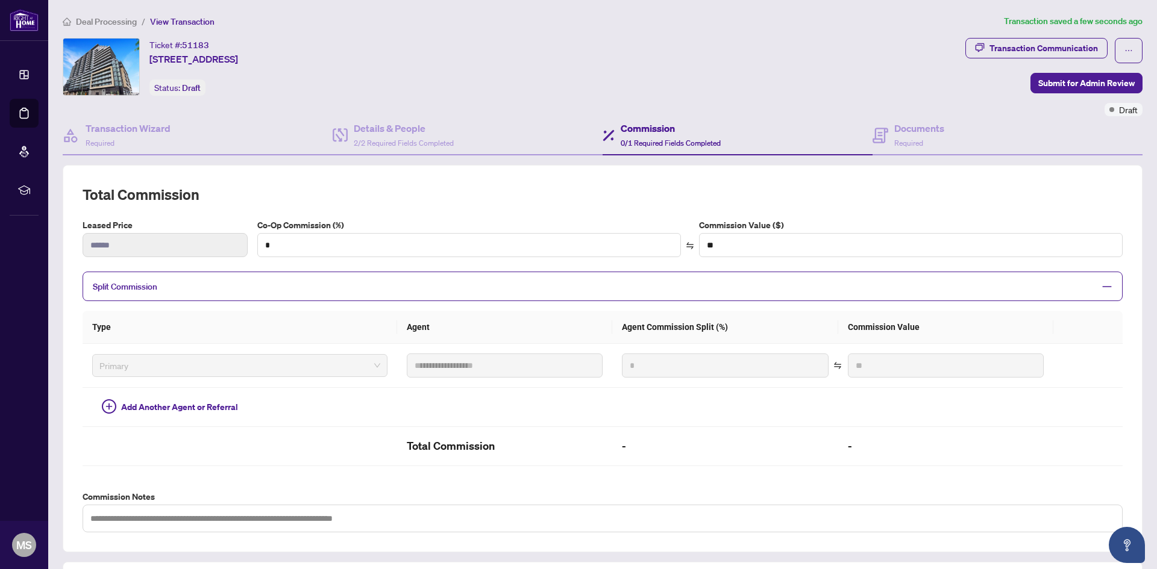
scroll to position [226, 0]
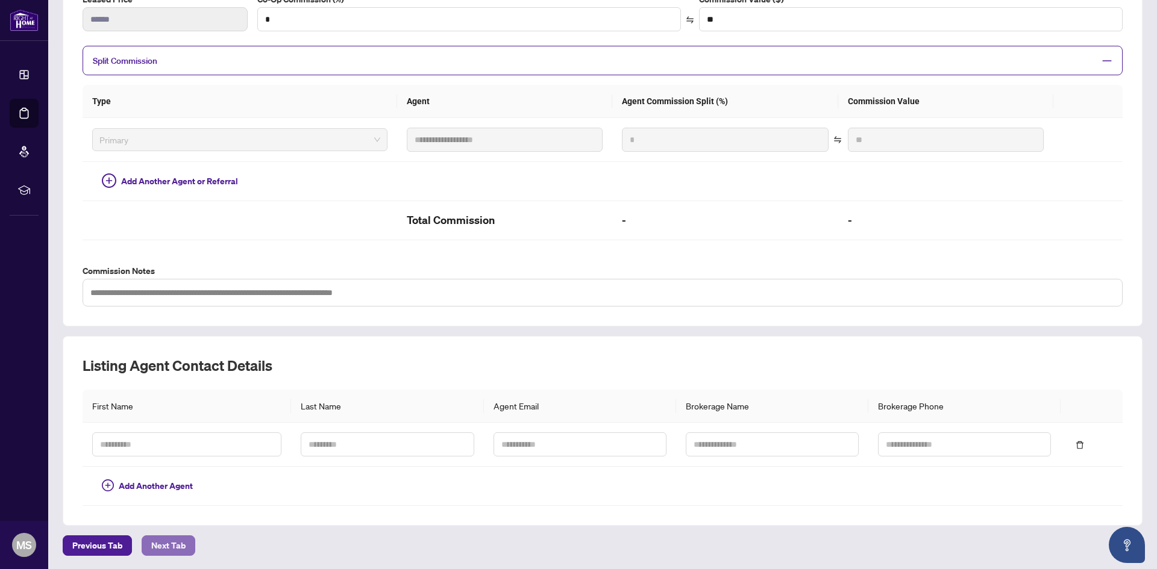
click at [191, 542] on button "Next Tab" at bounding box center [169, 546] width 54 height 20
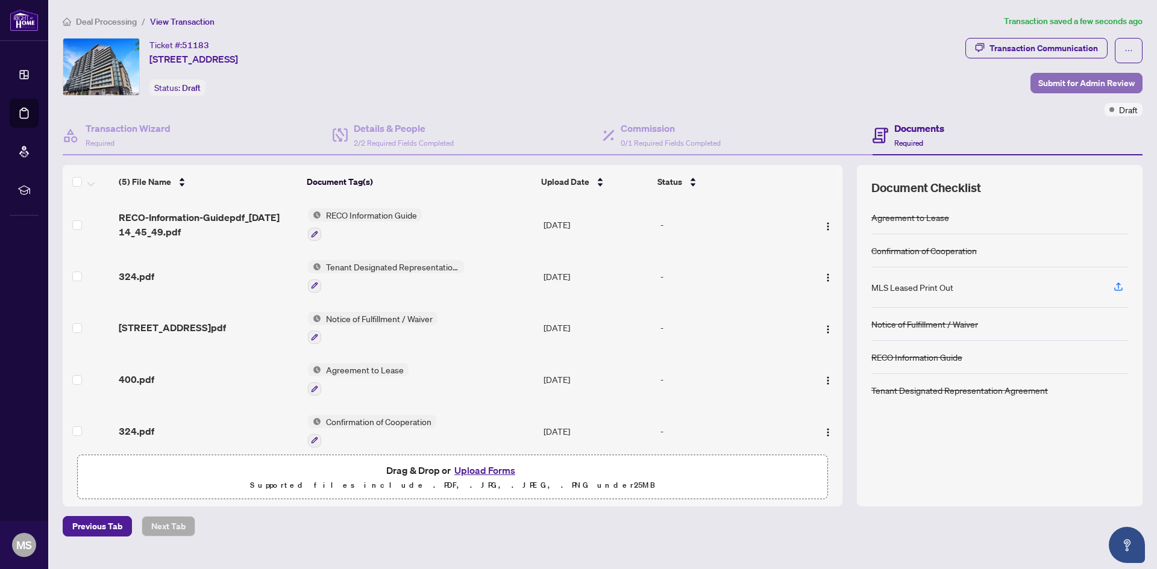
click at [1084, 83] on span "Submit for Admin Review" at bounding box center [1086, 82] width 96 height 19
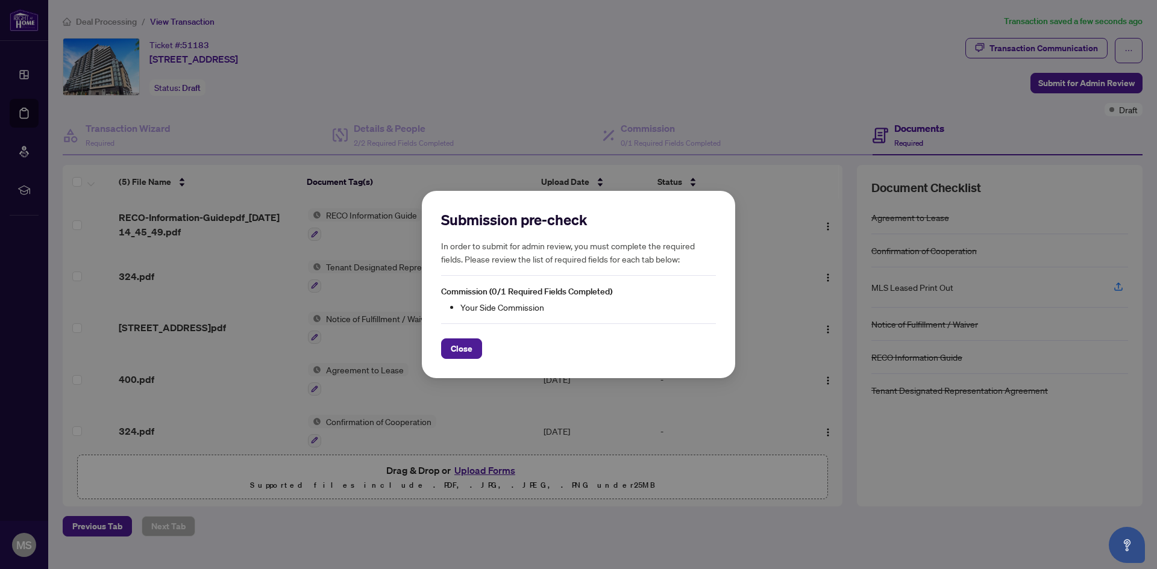
click at [464, 360] on div "Submission pre-check In order to submit for admin review, you must complete the…" at bounding box center [578, 285] width 313 height 188
click at [467, 343] on span "Close" at bounding box center [462, 348] width 22 height 19
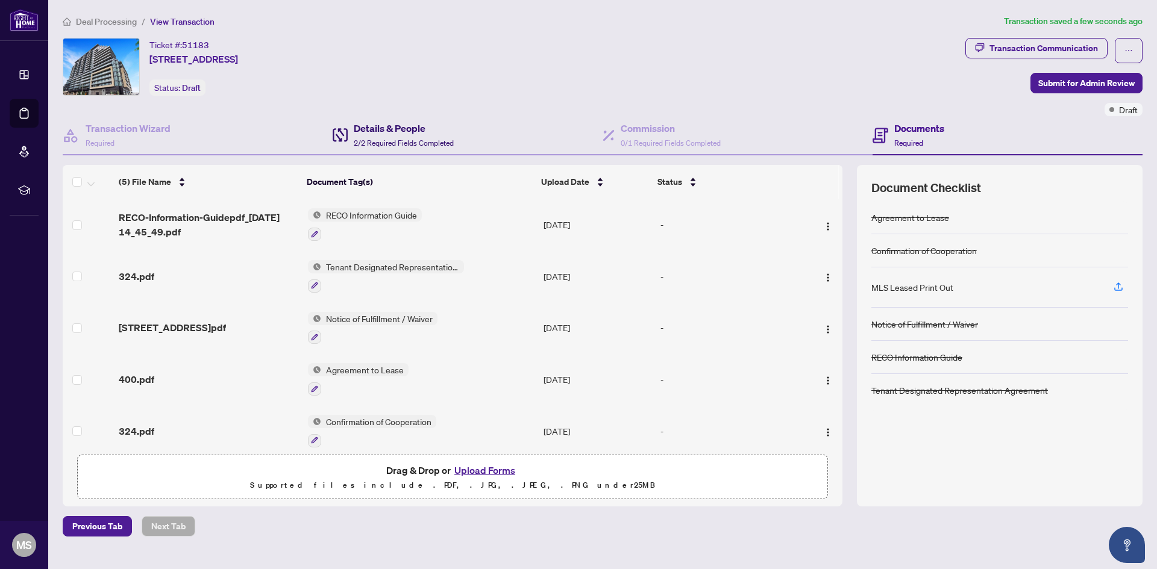
click at [393, 144] on span "2/2 Required Fields Completed" at bounding box center [404, 143] width 100 height 9
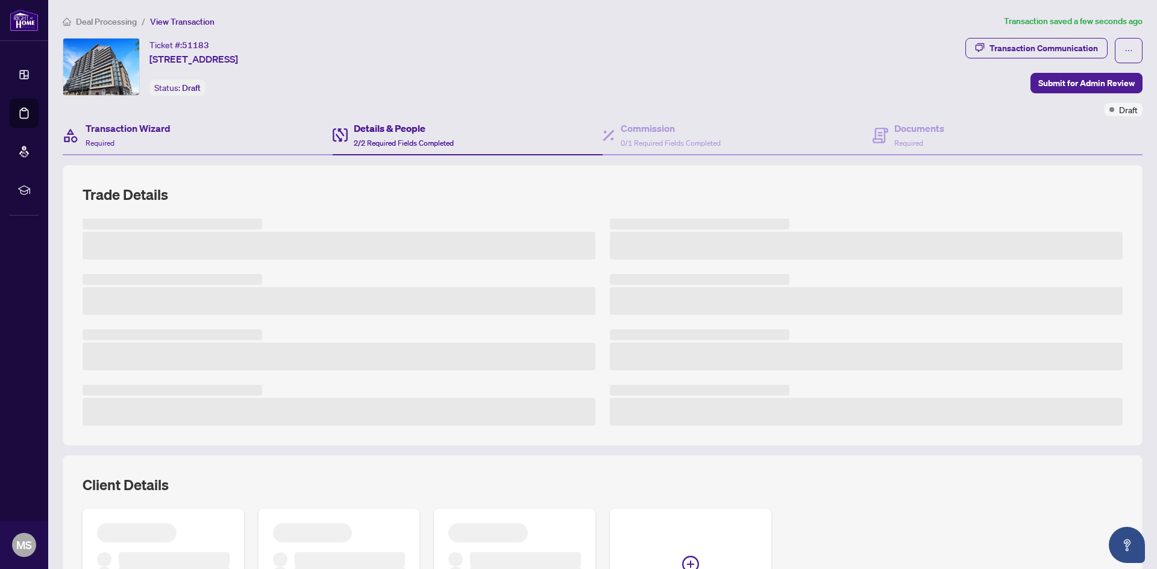
click at [210, 140] on div "Transaction Wizard Required" at bounding box center [198, 135] width 270 height 39
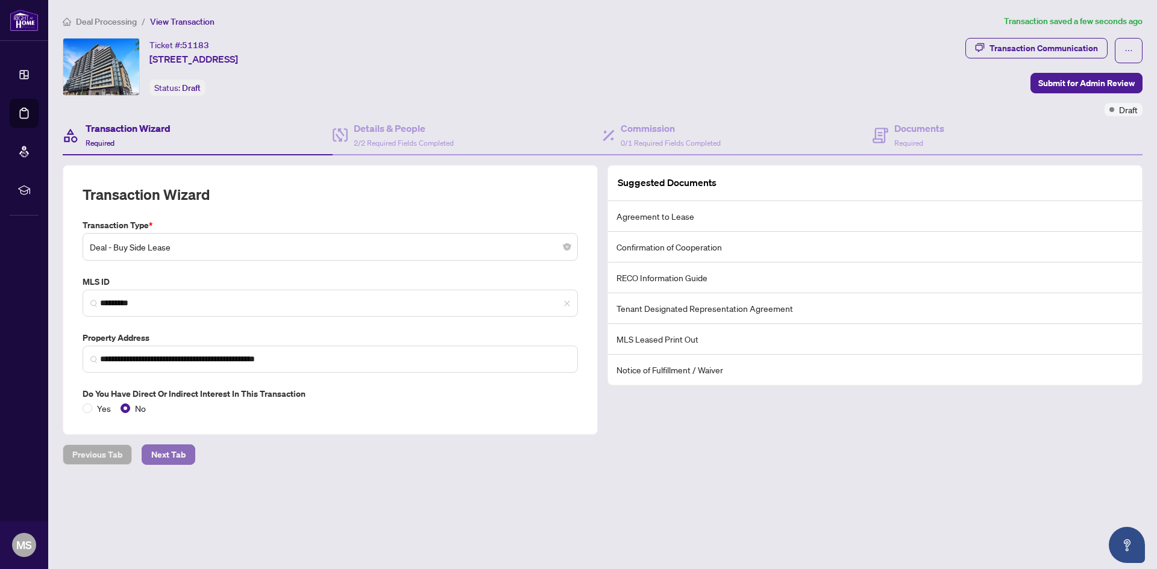
click at [183, 451] on span "Next Tab" at bounding box center [168, 454] width 34 height 19
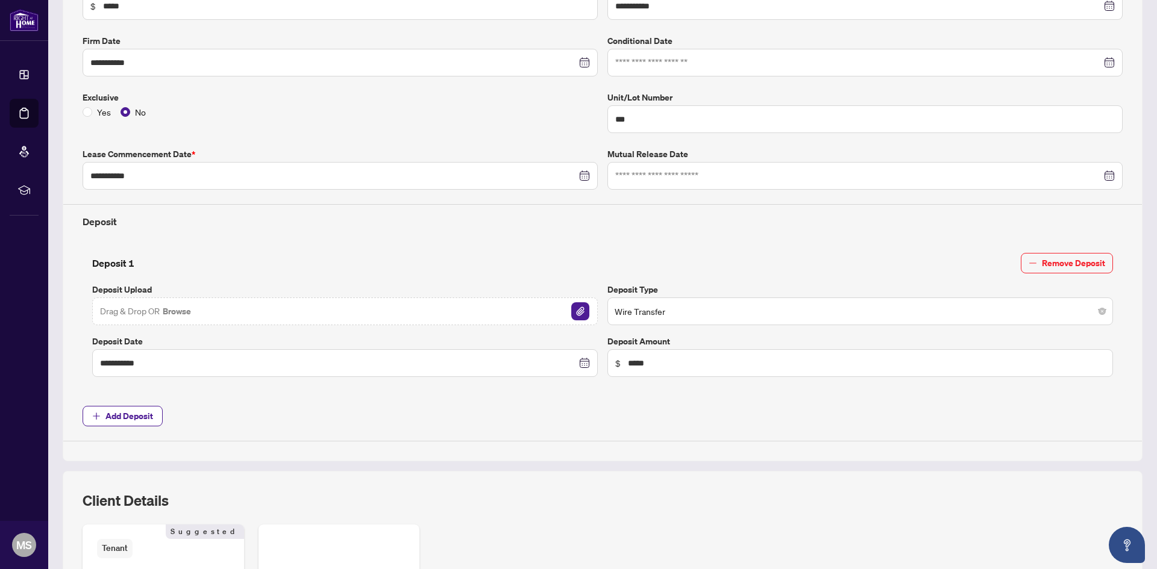
scroll to position [410, 0]
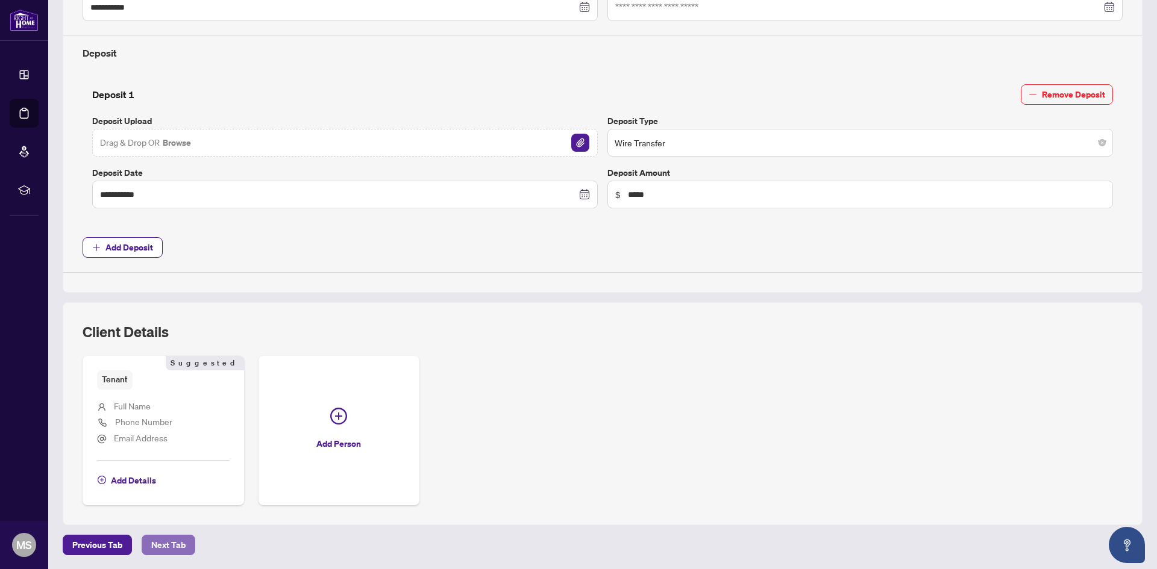
click at [163, 544] on span "Next Tab" at bounding box center [168, 545] width 34 height 19
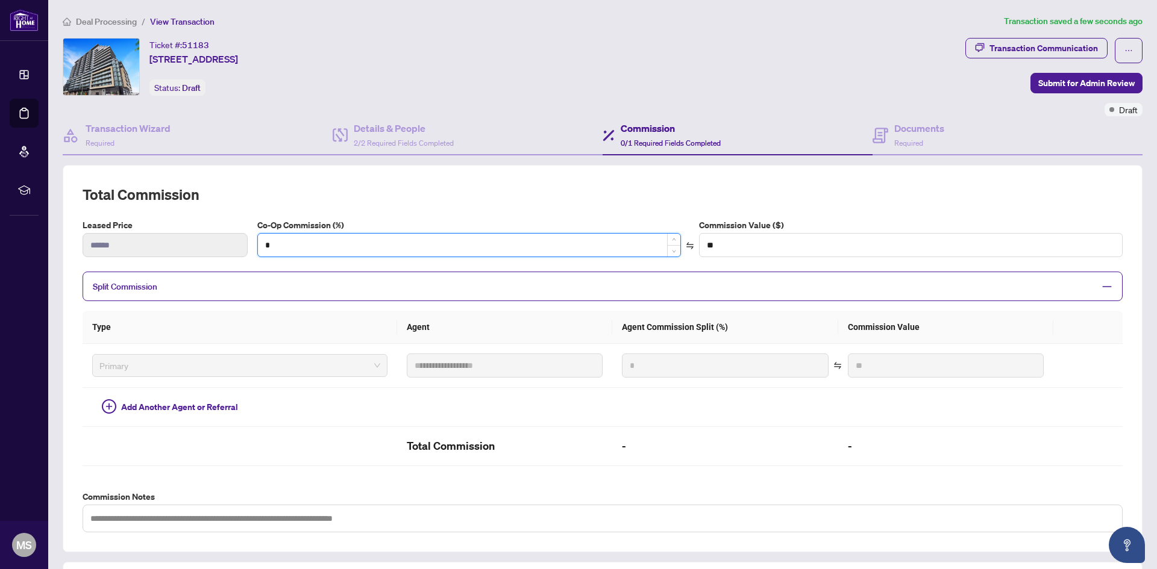
click at [355, 237] on input "*" at bounding box center [469, 245] width 422 height 23
type input "*"
type input "****"
type input "**"
type input "******"
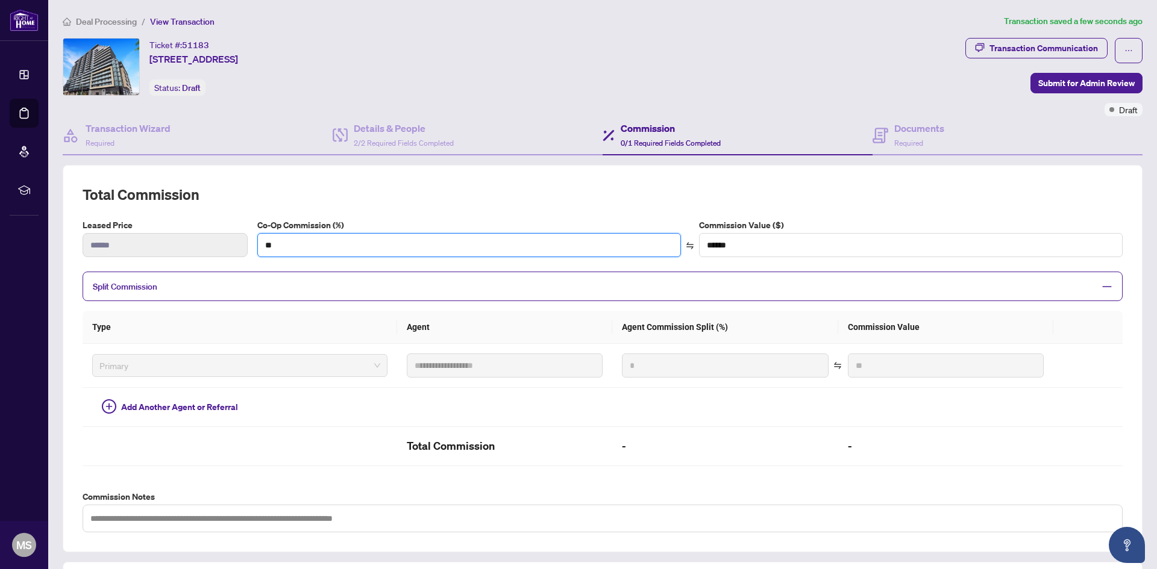
scroll to position [226, 0]
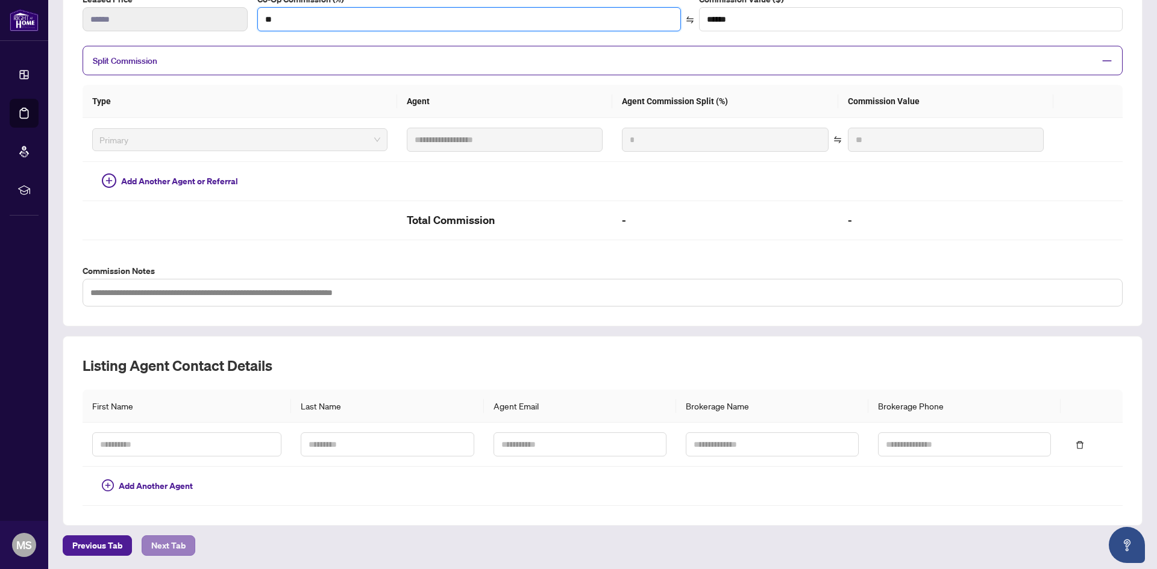
type input "**"
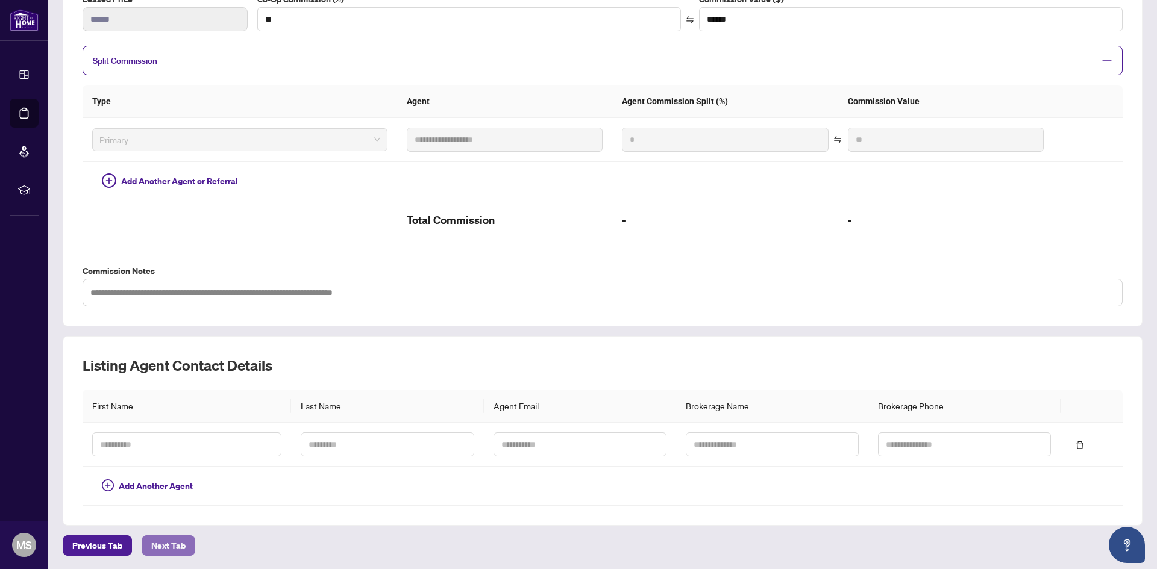
click at [155, 536] on span "Next Tab" at bounding box center [168, 545] width 34 height 19
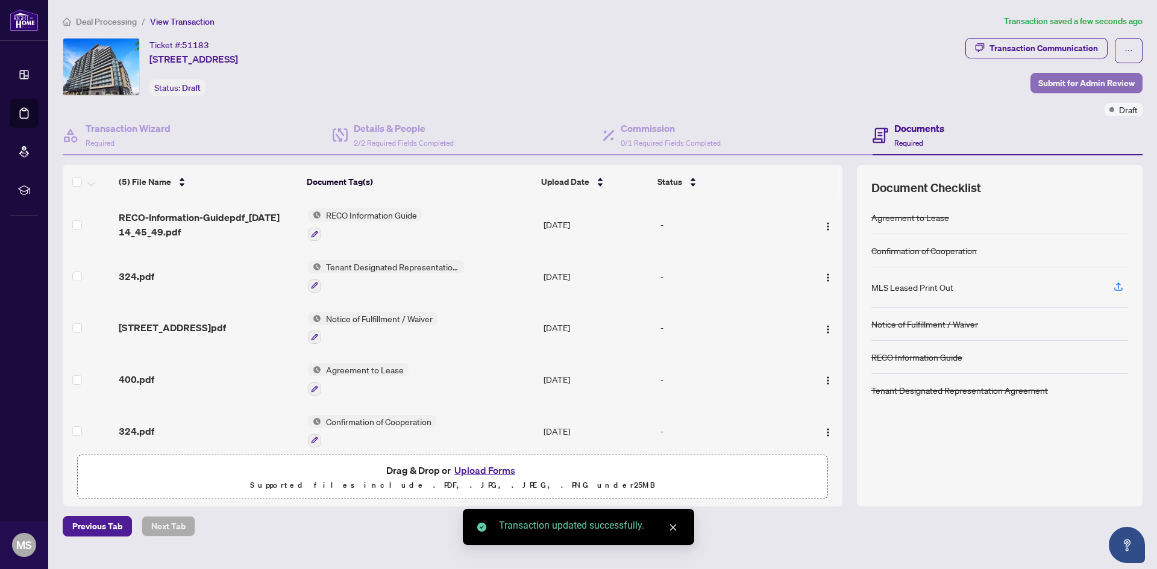
click at [1078, 87] on span "Submit for Admin Review" at bounding box center [1086, 82] width 96 height 19
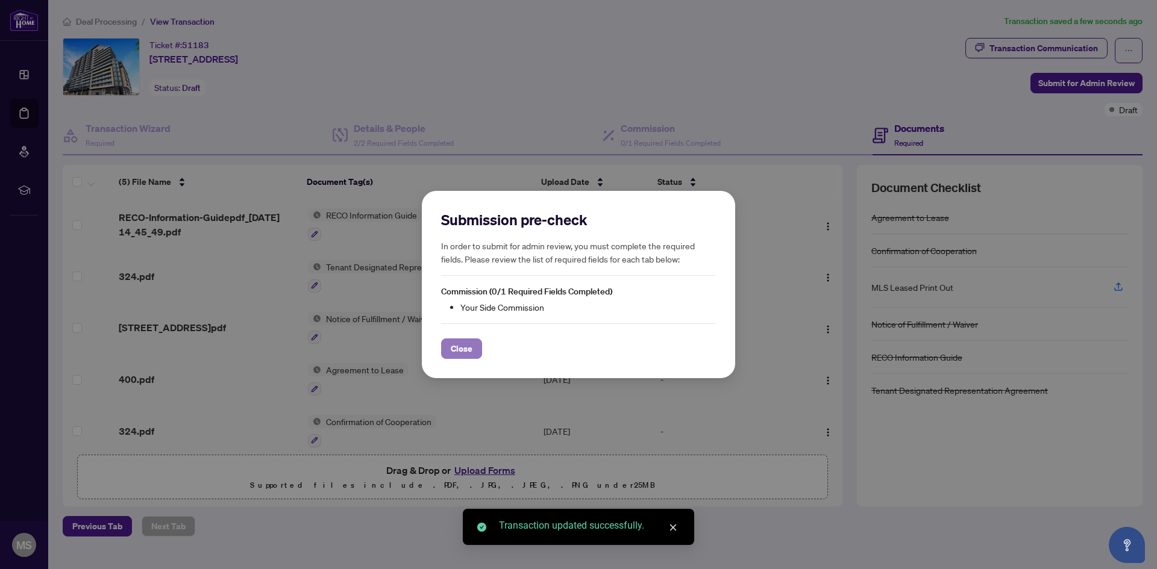
click at [466, 348] on span "Close" at bounding box center [462, 348] width 22 height 19
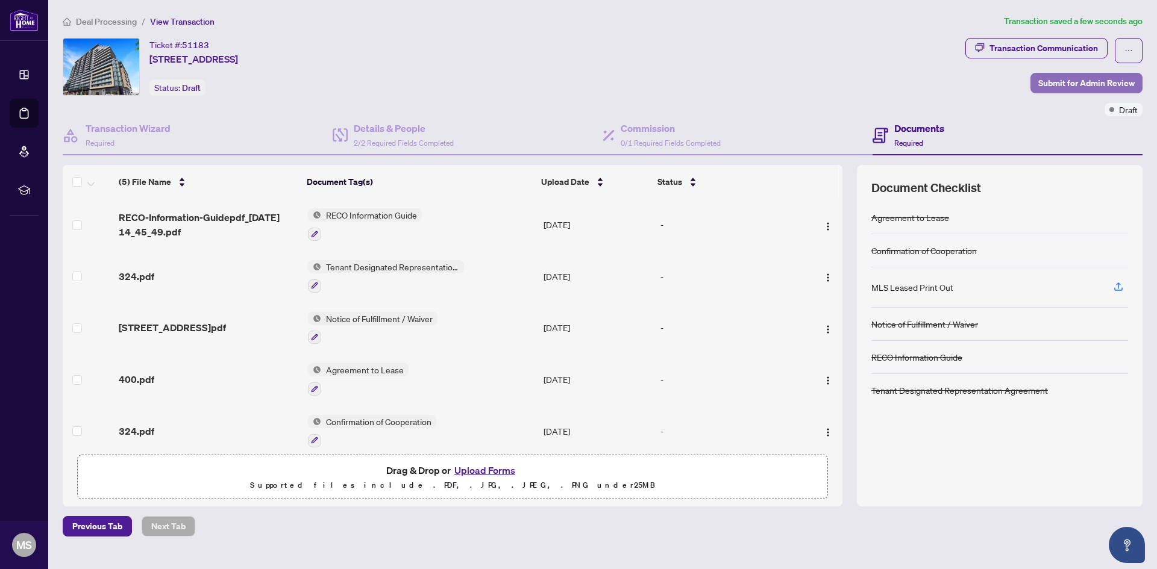
click at [1089, 80] on span "Submit for Admin Review" at bounding box center [1086, 82] width 96 height 19
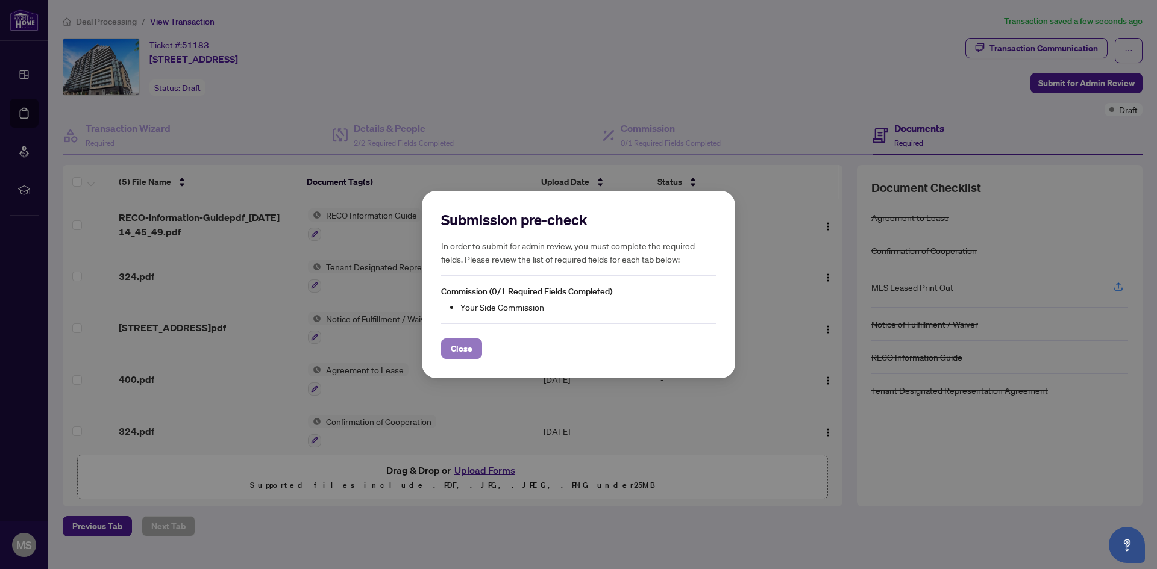
click at [451, 345] on span "Close" at bounding box center [462, 348] width 22 height 19
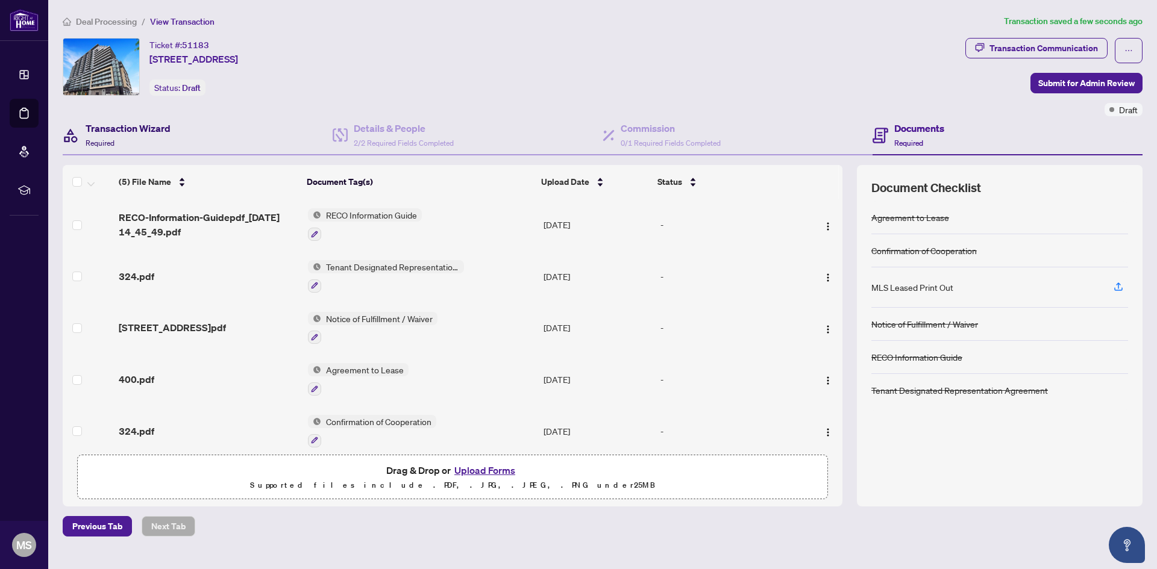
click at [126, 135] on h4 "Transaction Wizard" at bounding box center [128, 128] width 85 height 14
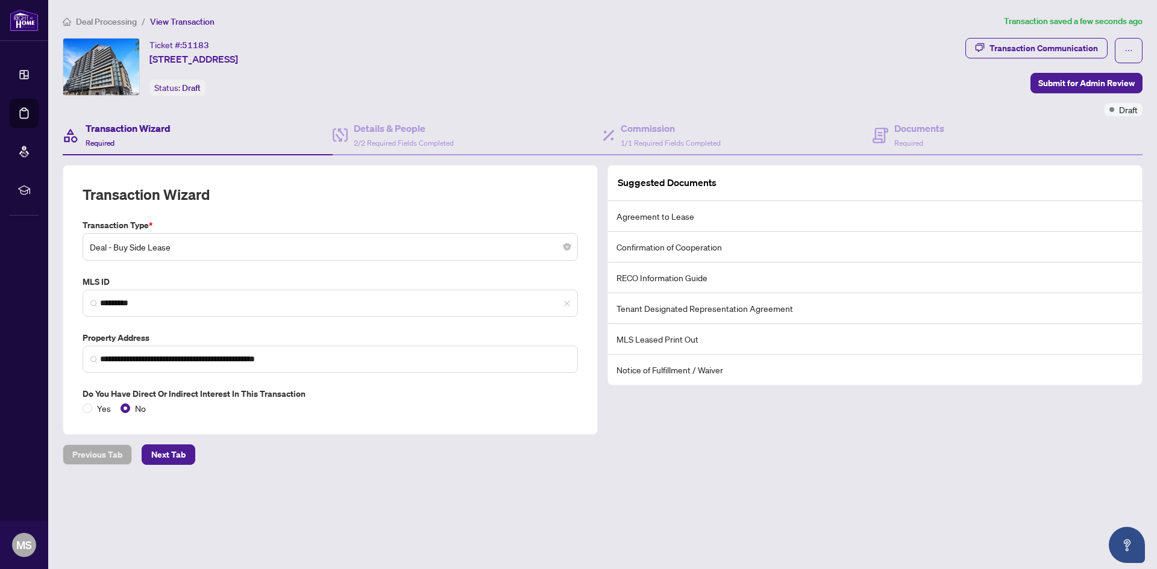
click at [177, 442] on div "**********" at bounding box center [602, 239] width 1089 height 451
click at [176, 447] on span "Next Tab" at bounding box center [168, 454] width 34 height 19
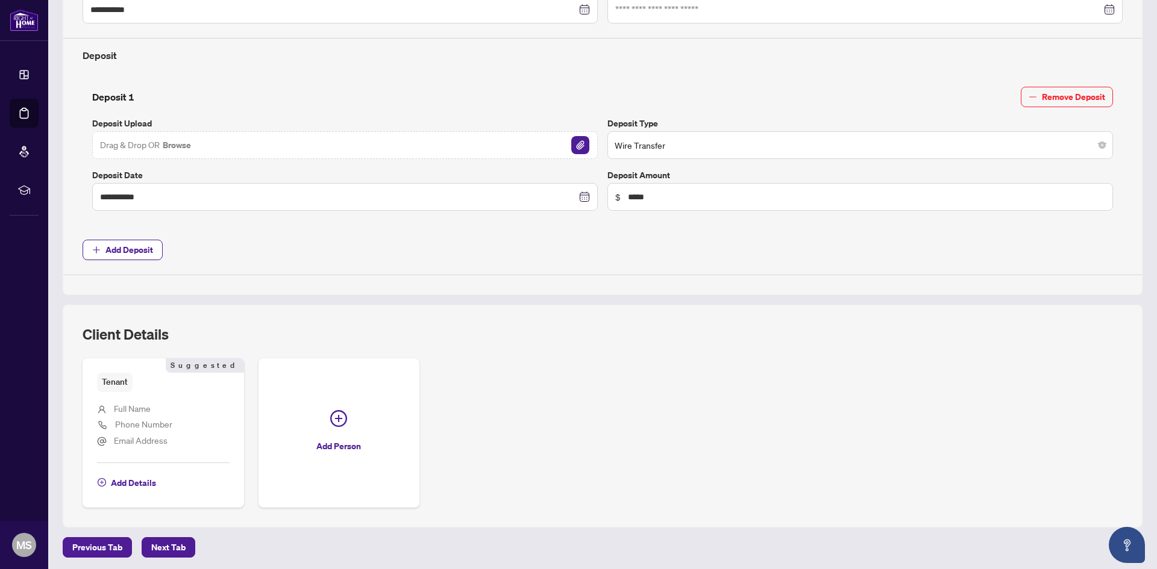
scroll to position [410, 0]
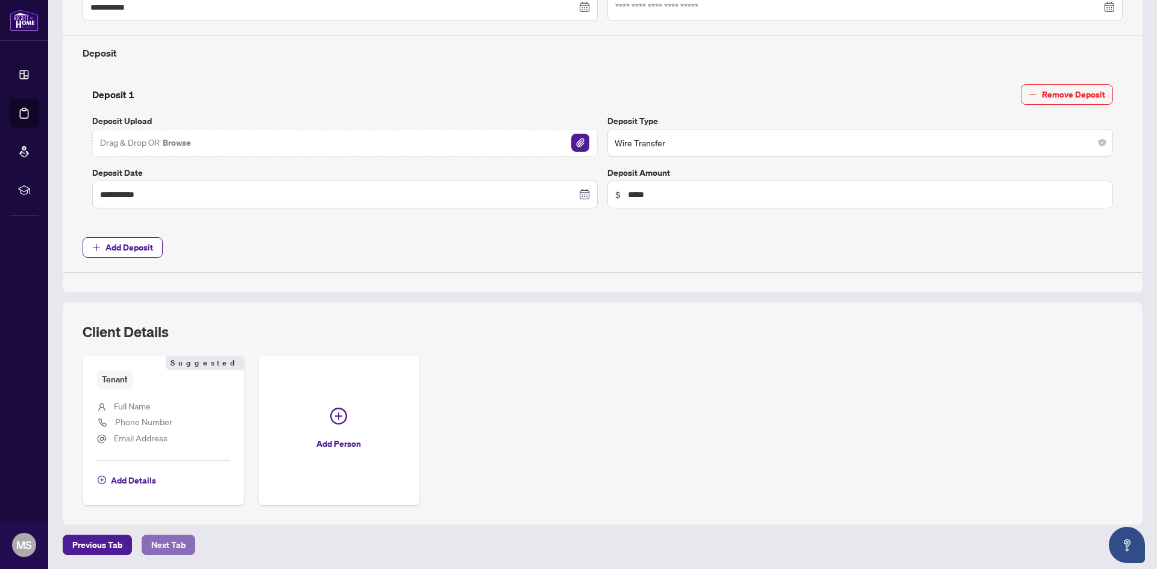
click at [180, 537] on span "Next Tab" at bounding box center [168, 545] width 34 height 19
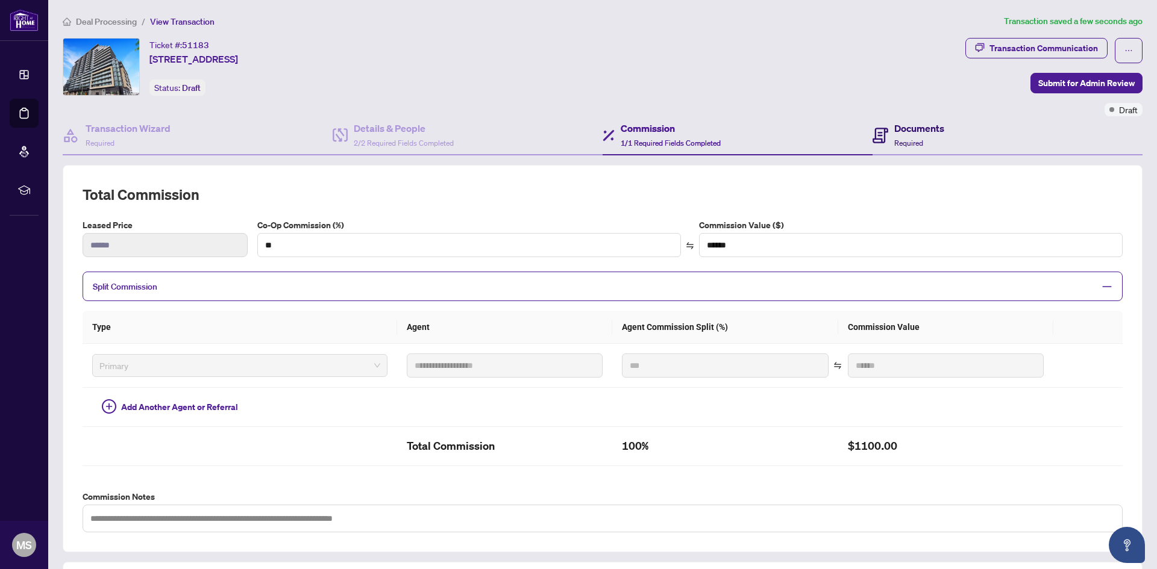
click at [907, 128] on h4 "Documents" at bounding box center [919, 128] width 50 height 14
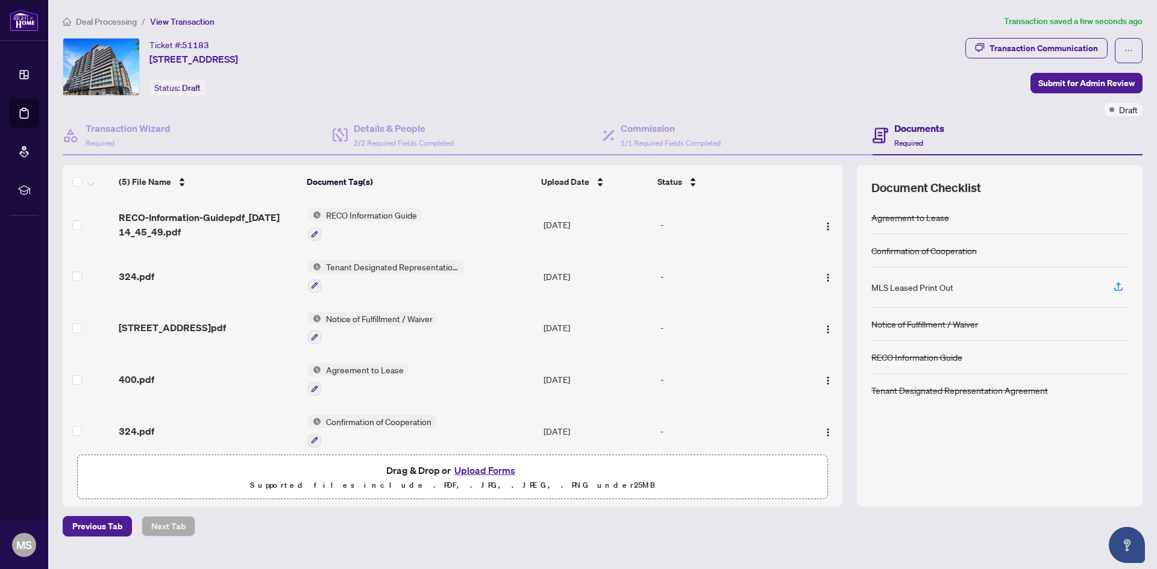
scroll to position [11, 0]
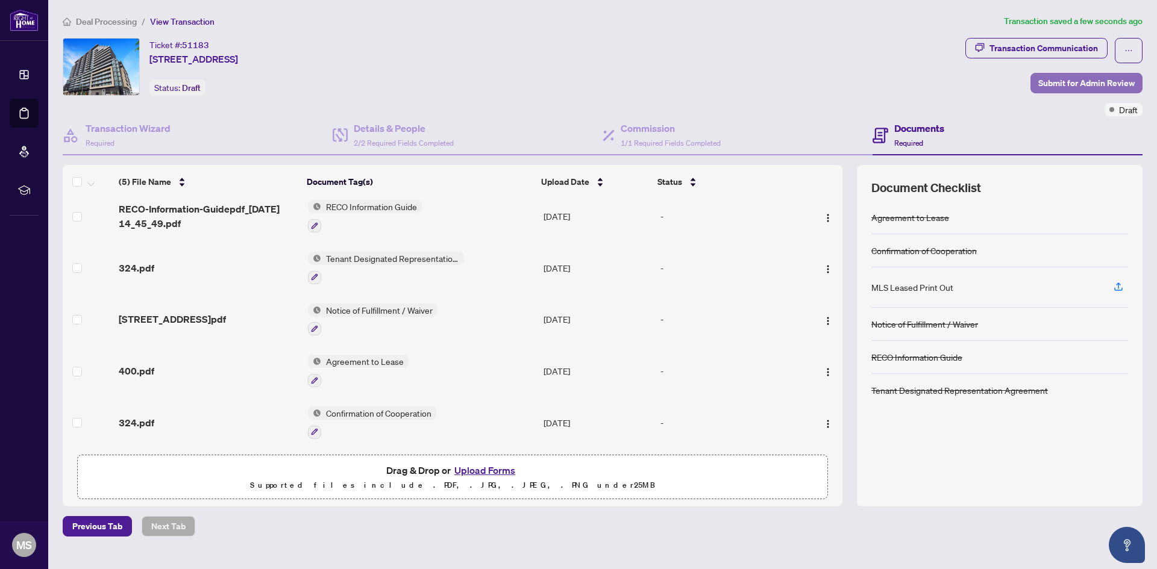
click at [1058, 82] on span "Submit for Admin Review" at bounding box center [1086, 82] width 96 height 19
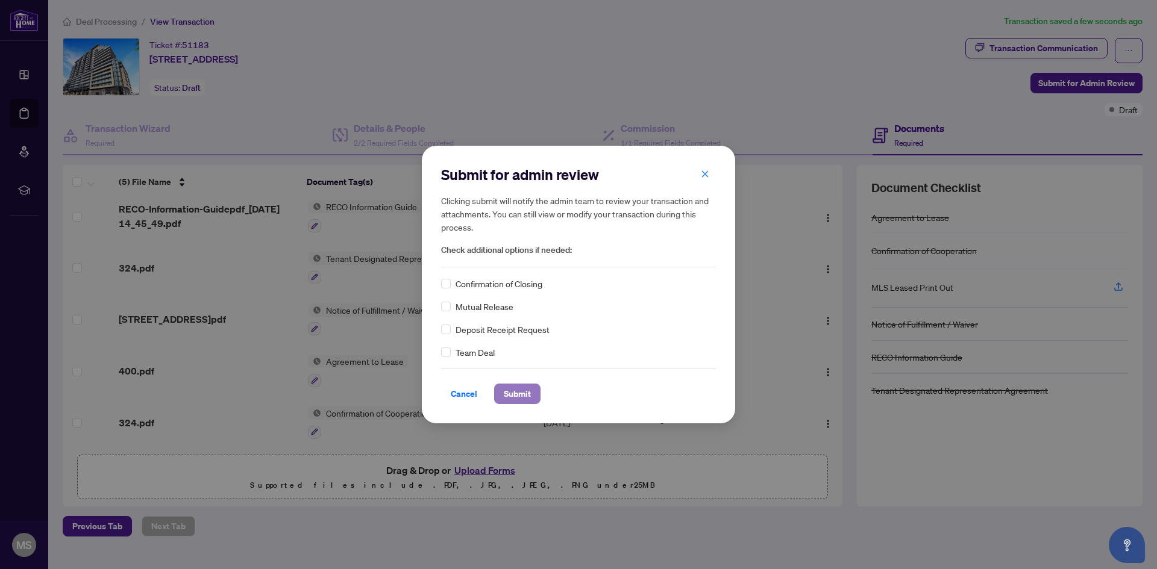
click at [525, 404] on button "Submit" at bounding box center [517, 394] width 46 height 20
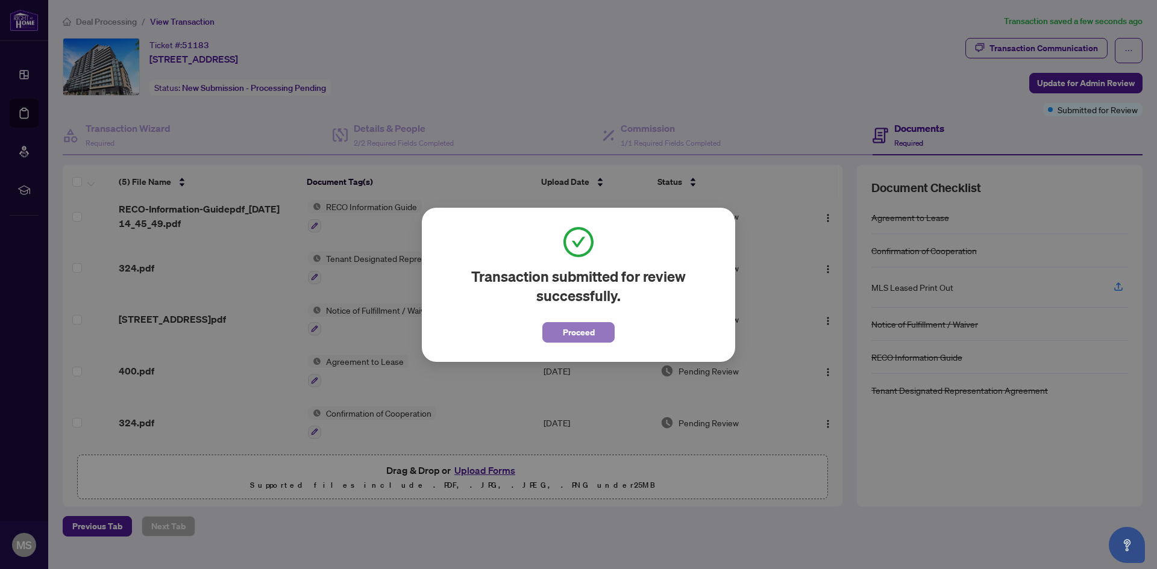
click at [574, 333] on span "Proceed" at bounding box center [579, 332] width 32 height 19
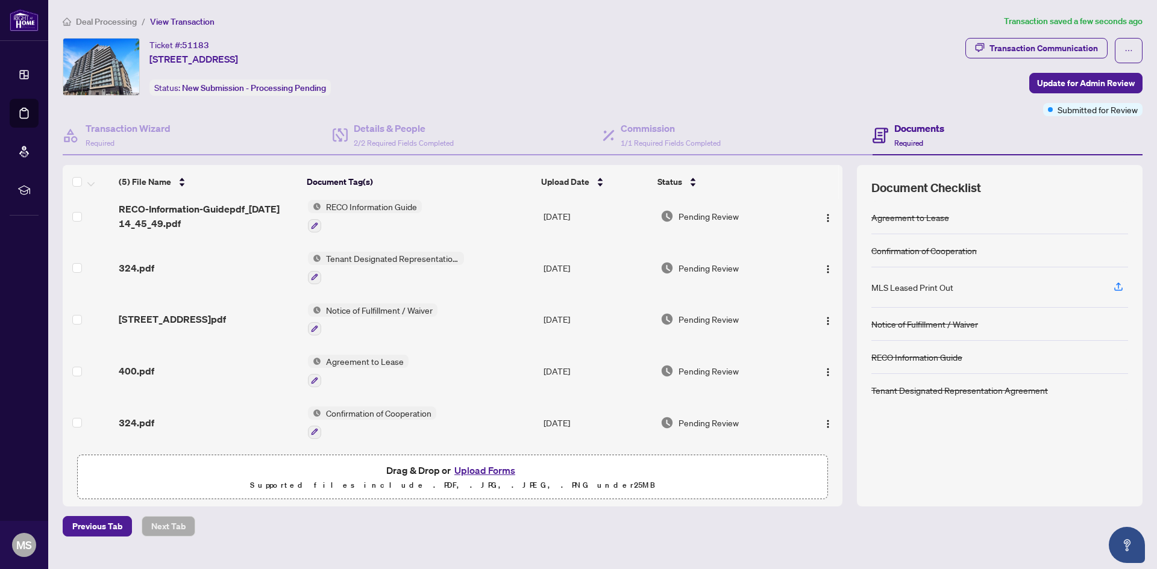
click at [123, 25] on span "Deal Processing" at bounding box center [106, 21] width 61 height 11
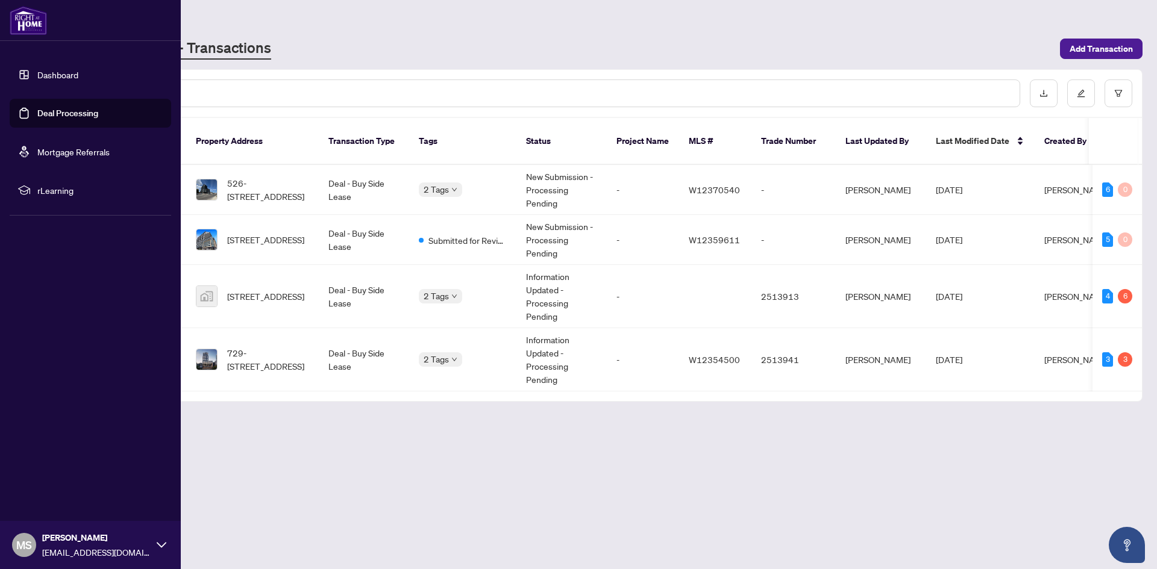
click at [69, 78] on link "Dashboard" at bounding box center [57, 74] width 41 height 11
